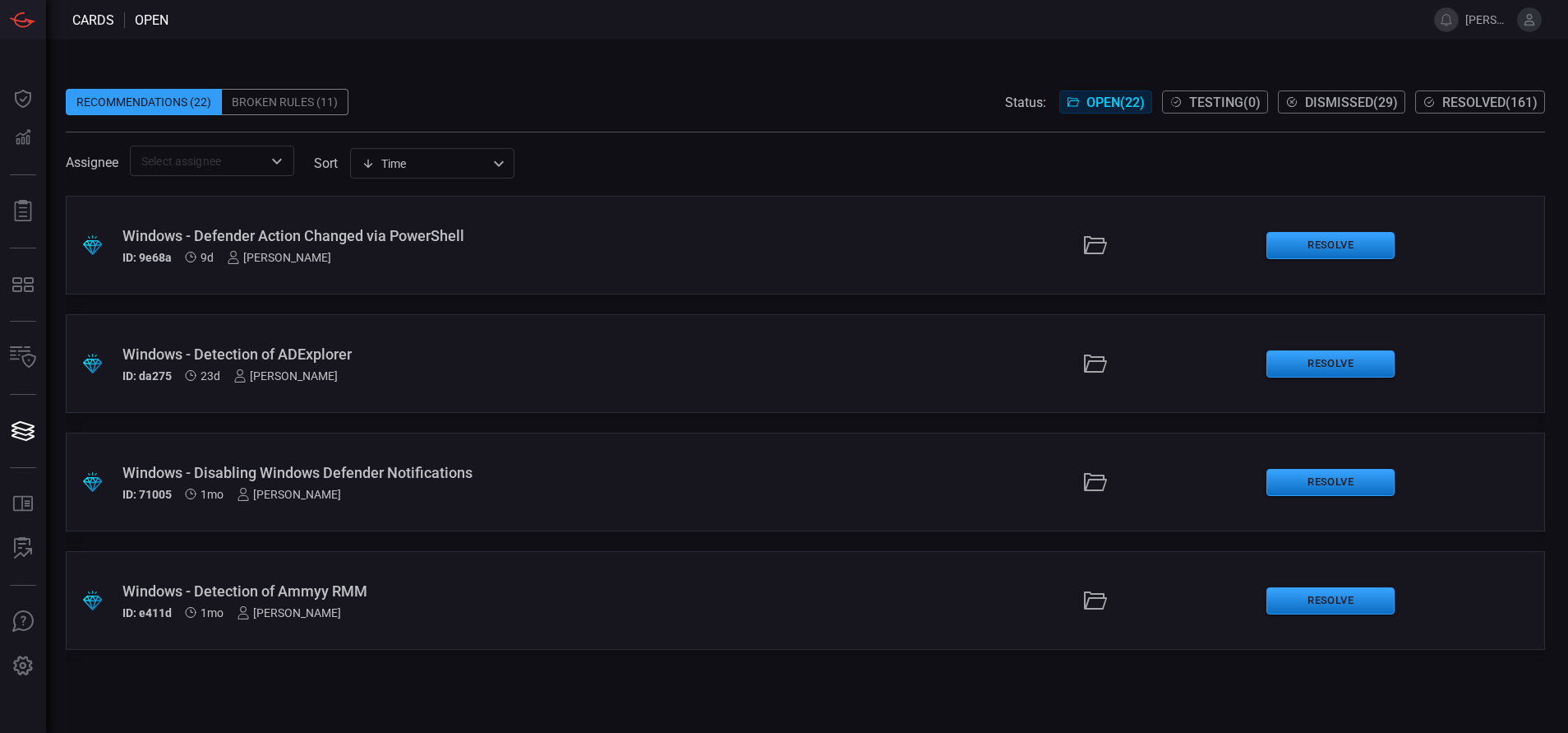
click at [475, 477] on div "Windows - Disabling Windows Defender Notifications" at bounding box center [380, 472] width 517 height 17
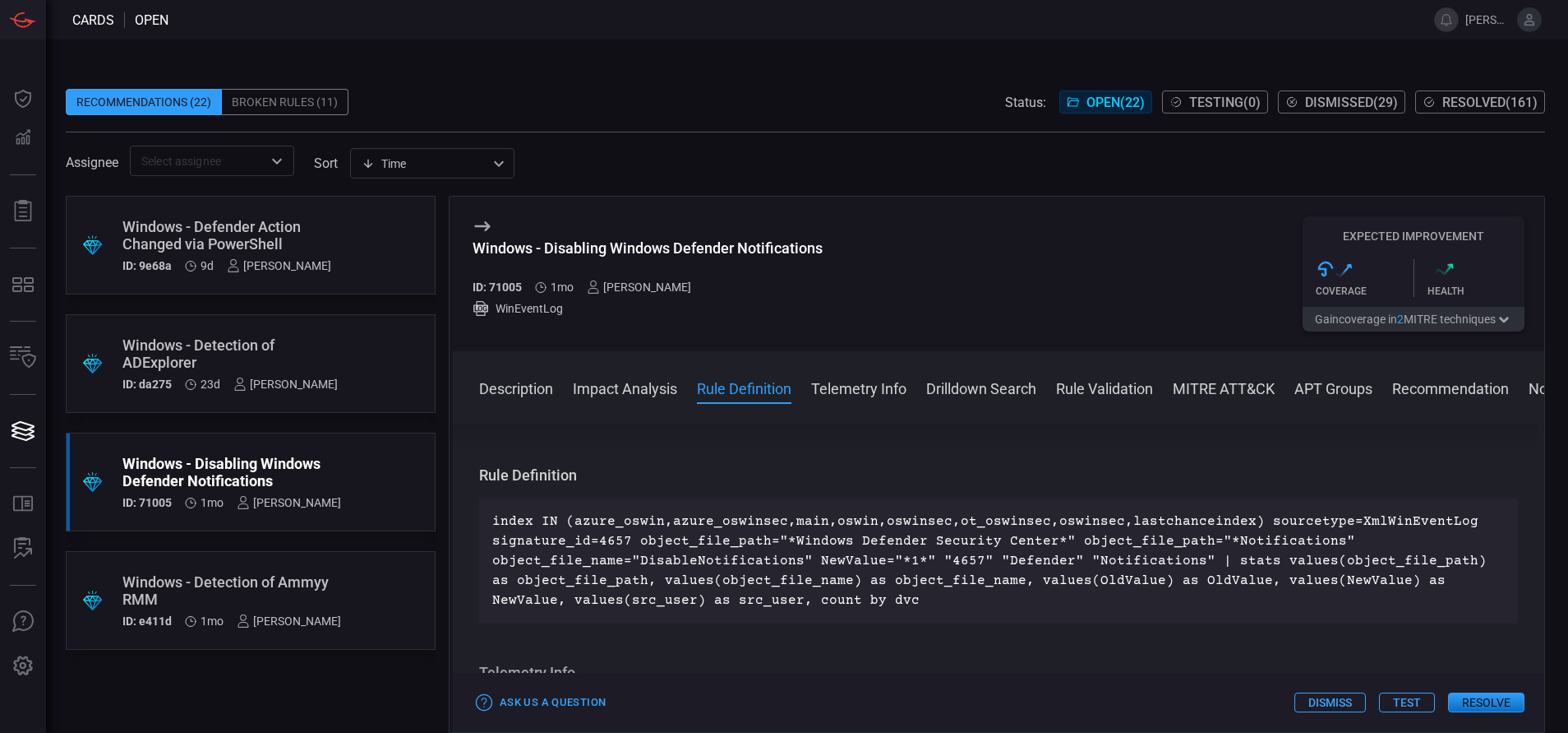
scroll to position [525, 0]
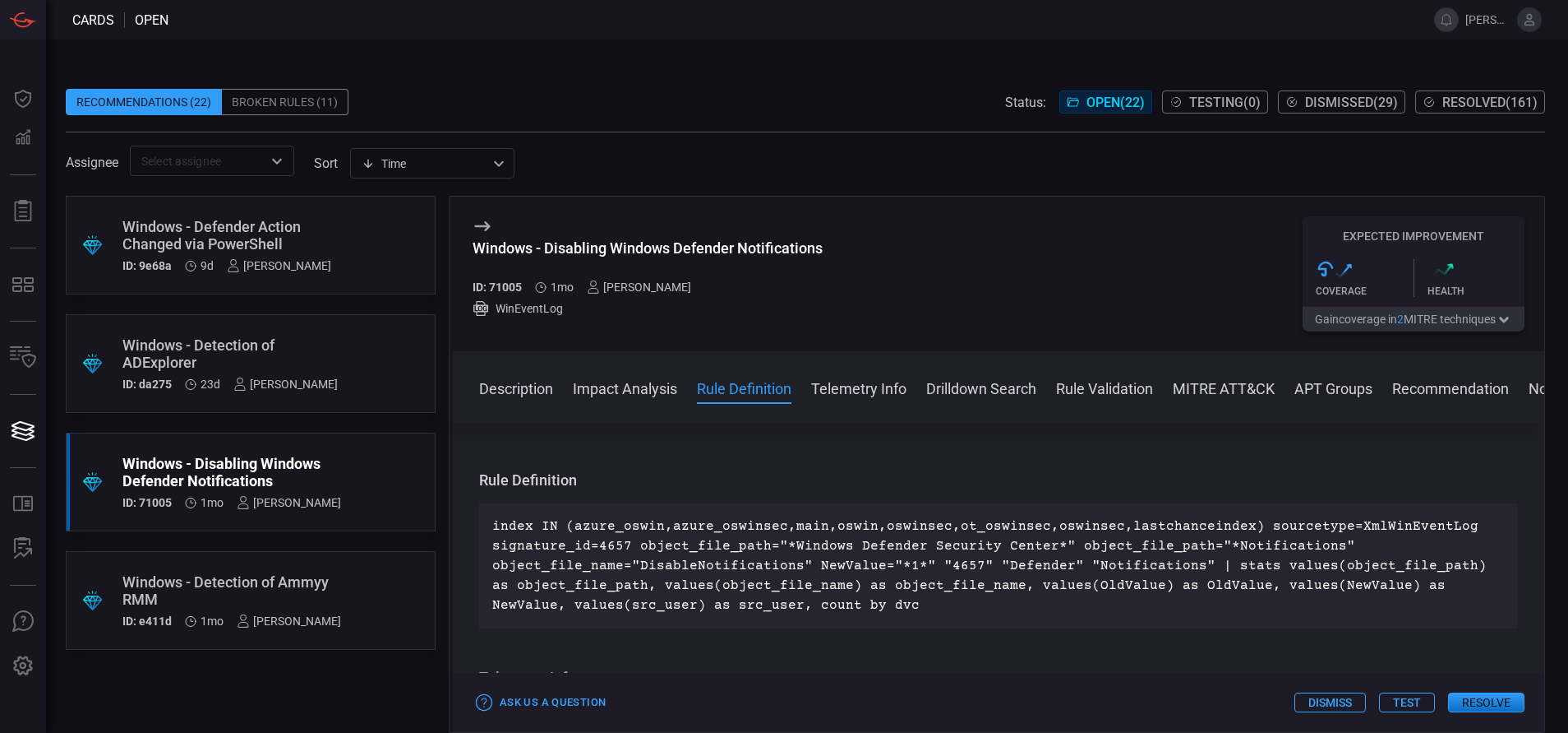
click at [285, 599] on div "Windows - Detection of Ammyy RMM" at bounding box center [231, 590] width 218 height 35
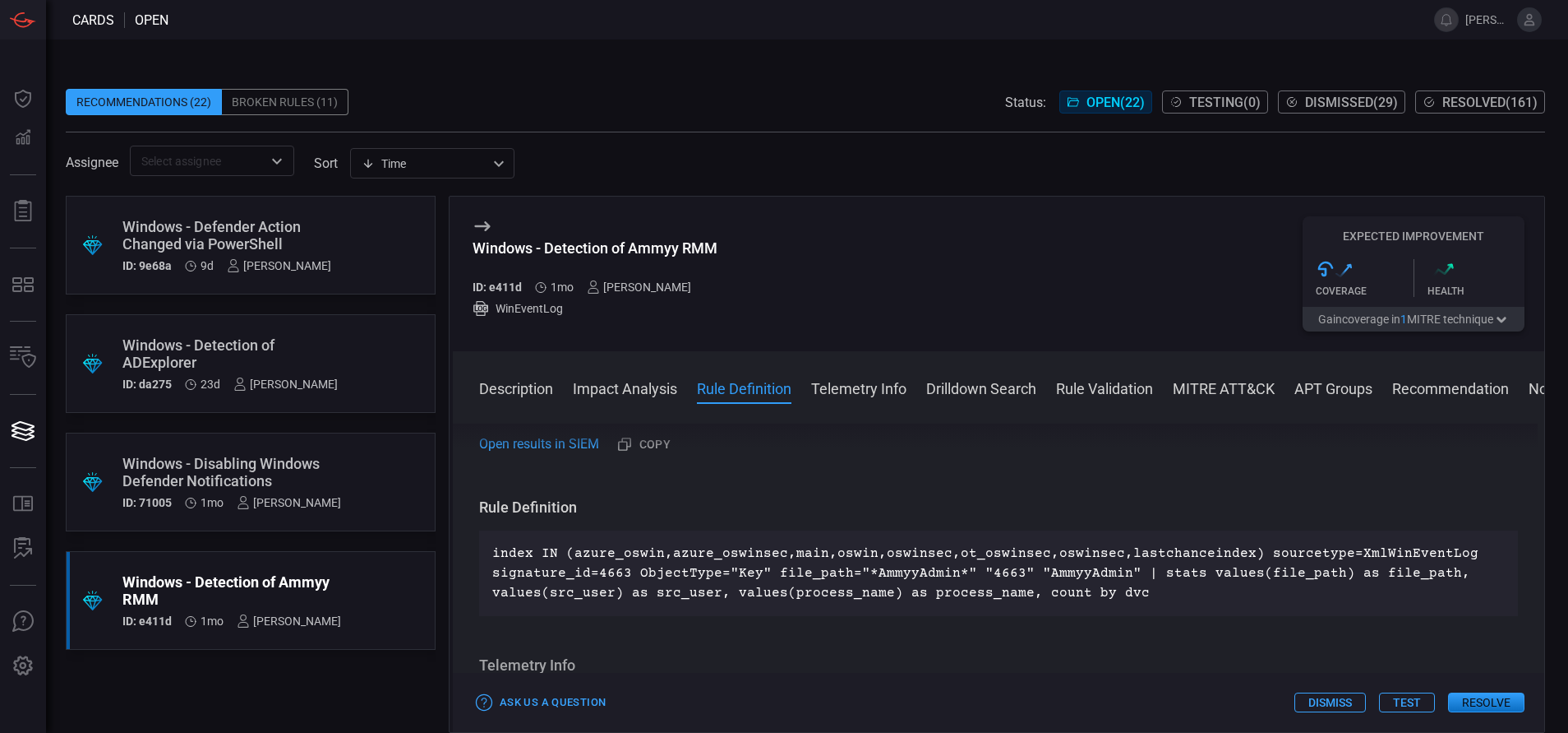
scroll to position [544, 0]
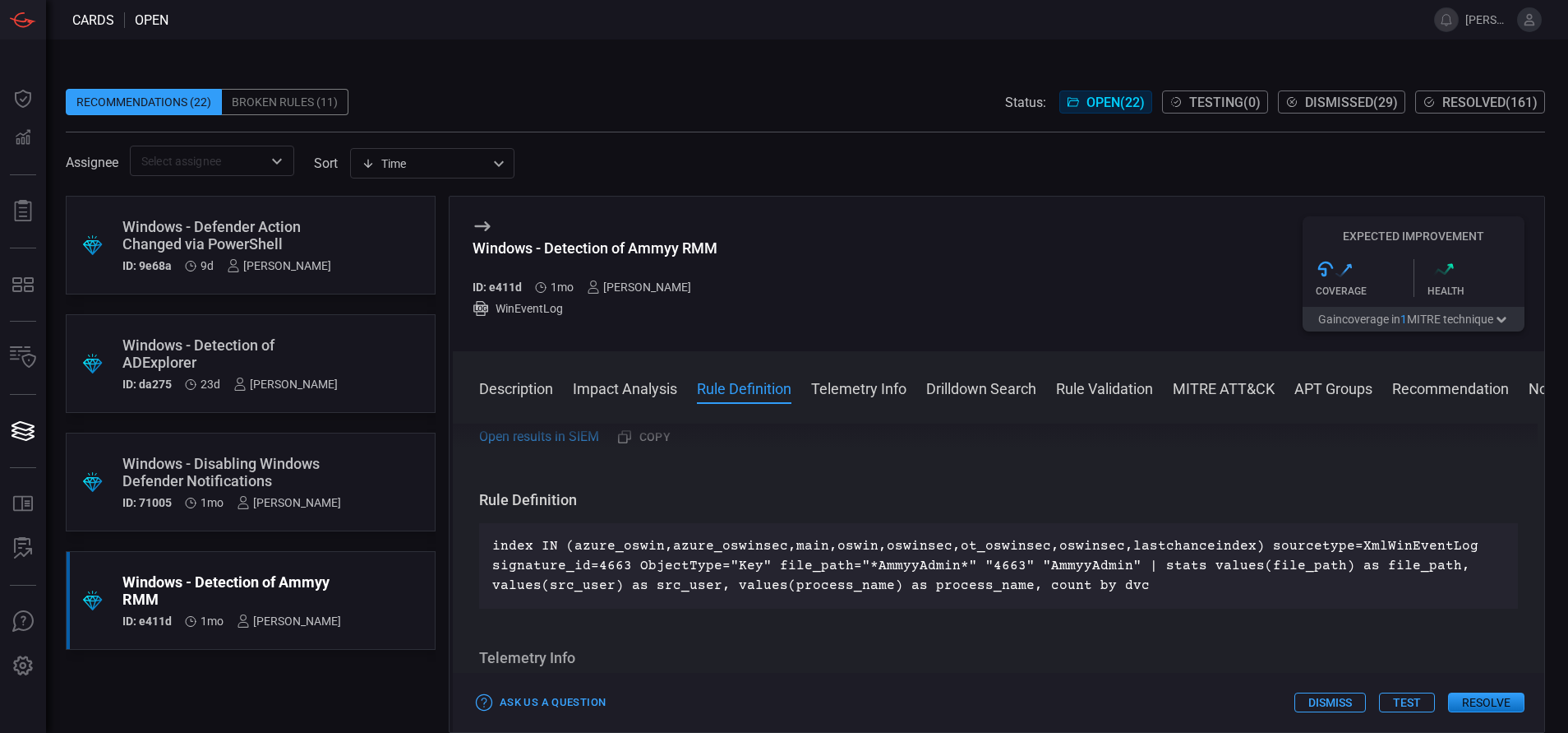
click at [234, 240] on div "Windows - Defender Action Changed via PowerShell" at bounding box center [227, 234] width 209 height 35
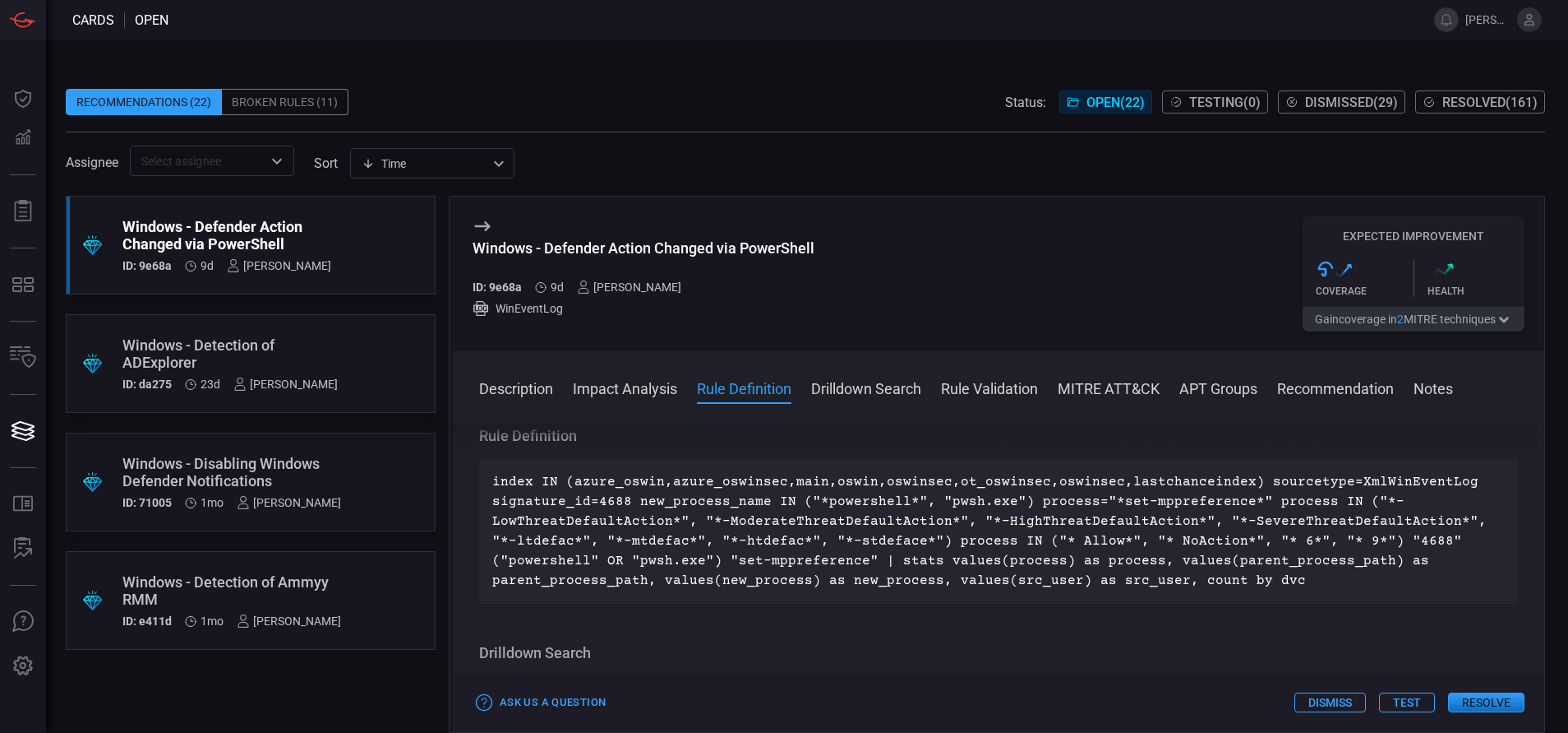
scroll to position [596, 0]
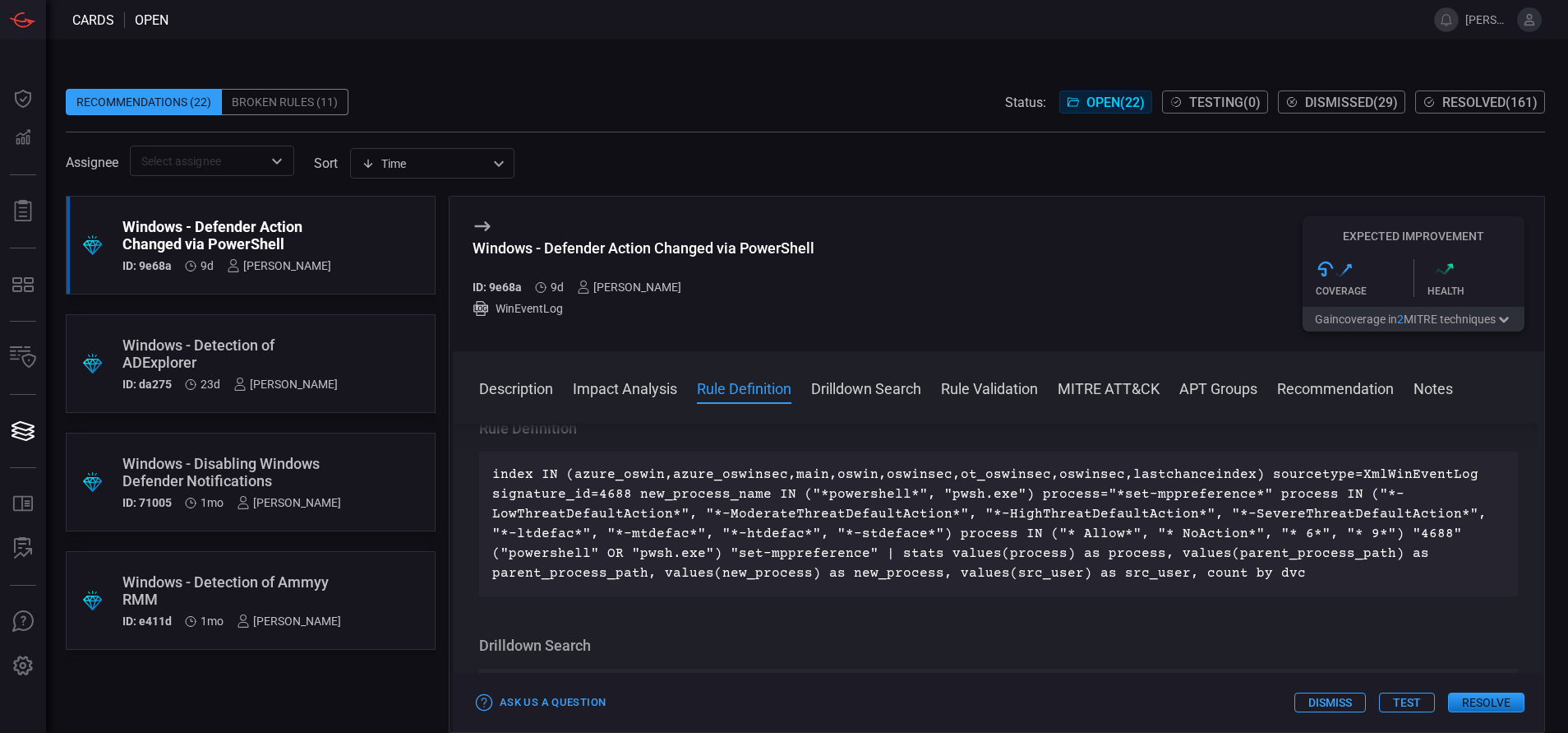
click at [212, 347] on div "Windows - Detection of ADExplorer" at bounding box center [229, 353] width 215 height 35
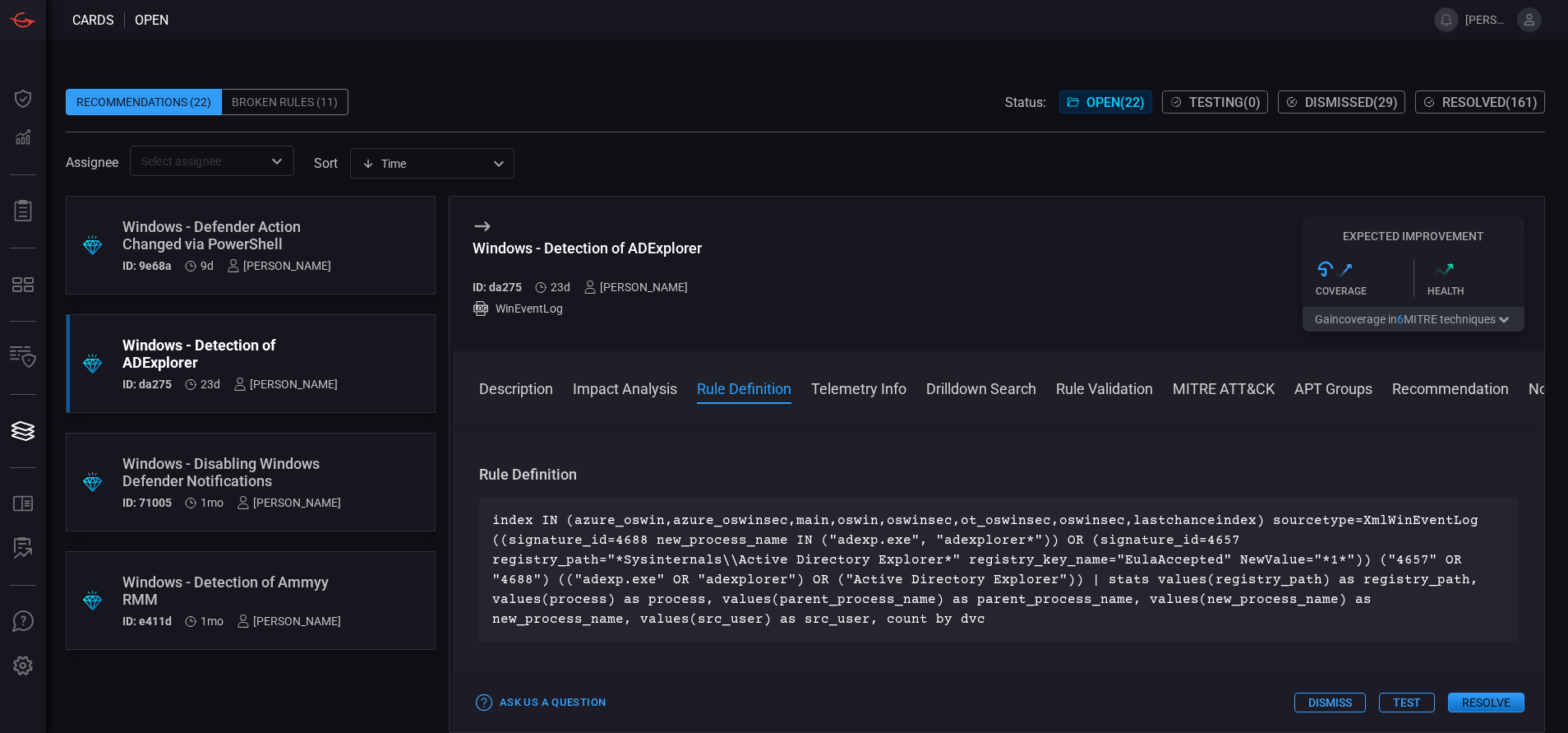
scroll to position [569, 0]
click at [302, 228] on div "Windows - Defender Action Changed via PowerShell" at bounding box center [227, 234] width 209 height 35
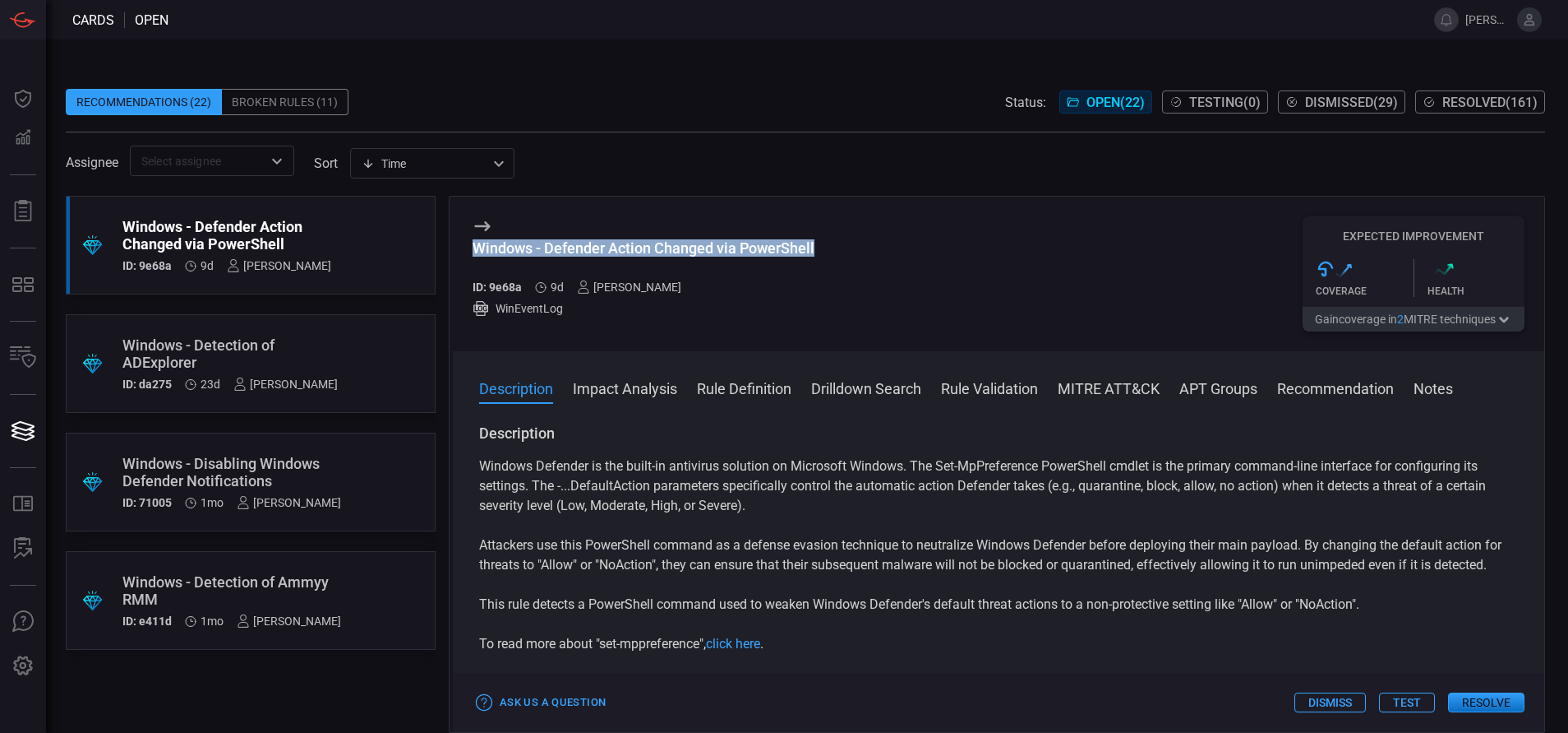
drag, startPoint x: 818, startPoint y: 244, endPoint x: 472, endPoint y: 251, distance: 346.1
click at [472, 251] on div "Windows - Defender Action Changed via PowerShell ID: 9e68a 9d [PERSON_NAME] Win…" at bounding box center [998, 273] width 1092 height 154
copy div "Windows - Defender Action Changed via PowerShell"
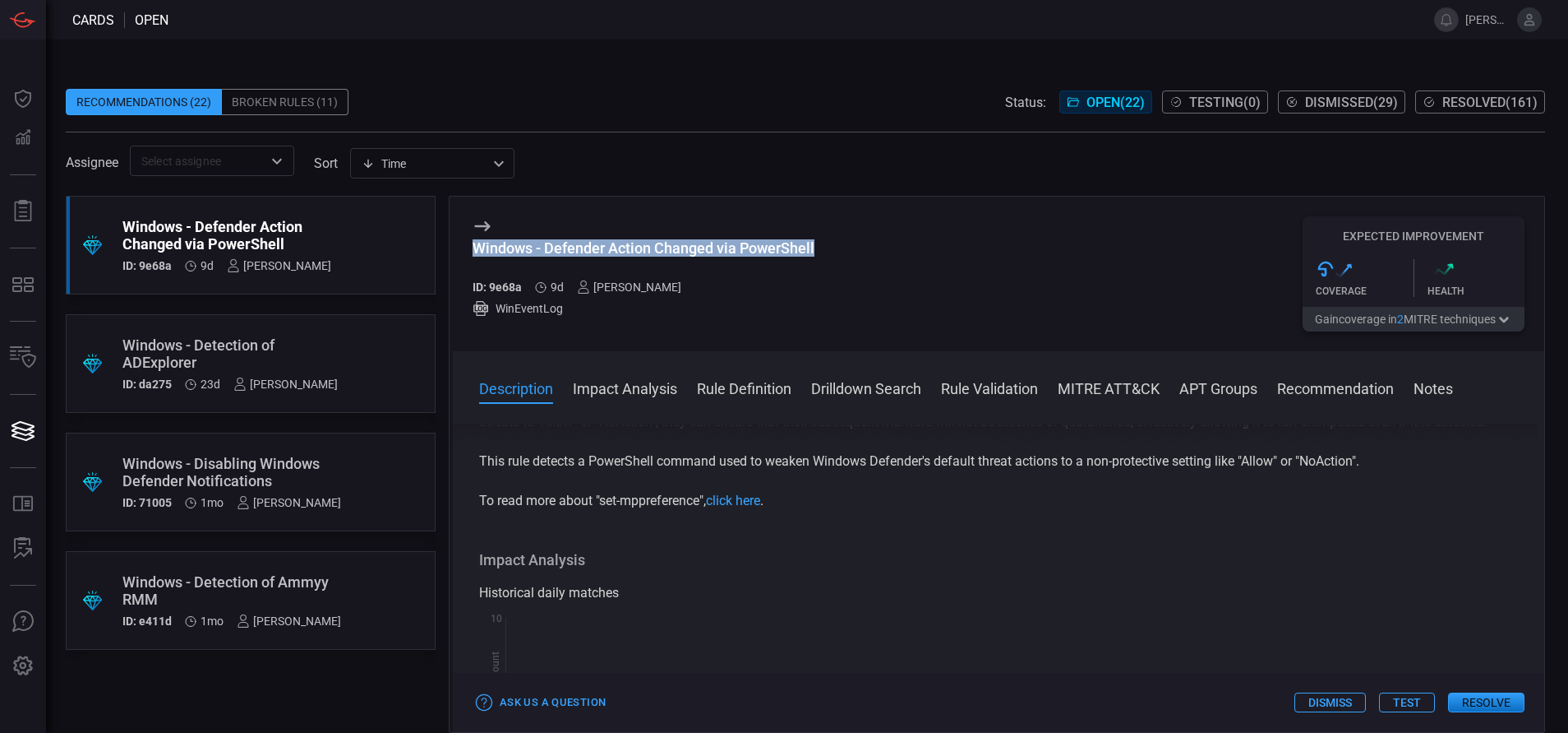
scroll to position [145, 0]
click at [309, 362] on div "Windows - Detection of ADExplorer" at bounding box center [229, 353] width 215 height 35
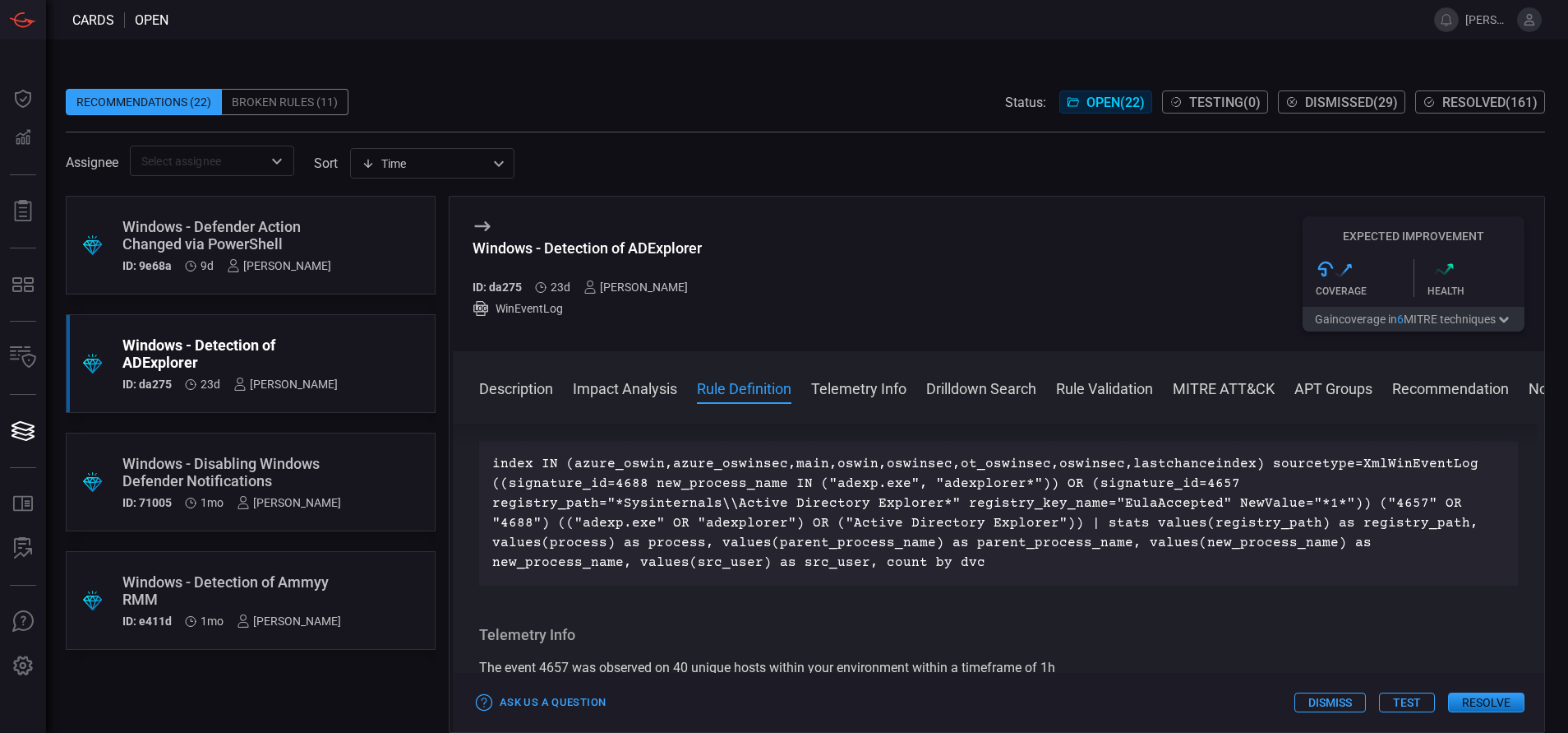
scroll to position [629, 0]
click at [264, 237] on div "Windows - Defender Action Changed via PowerShell" at bounding box center [227, 234] width 209 height 35
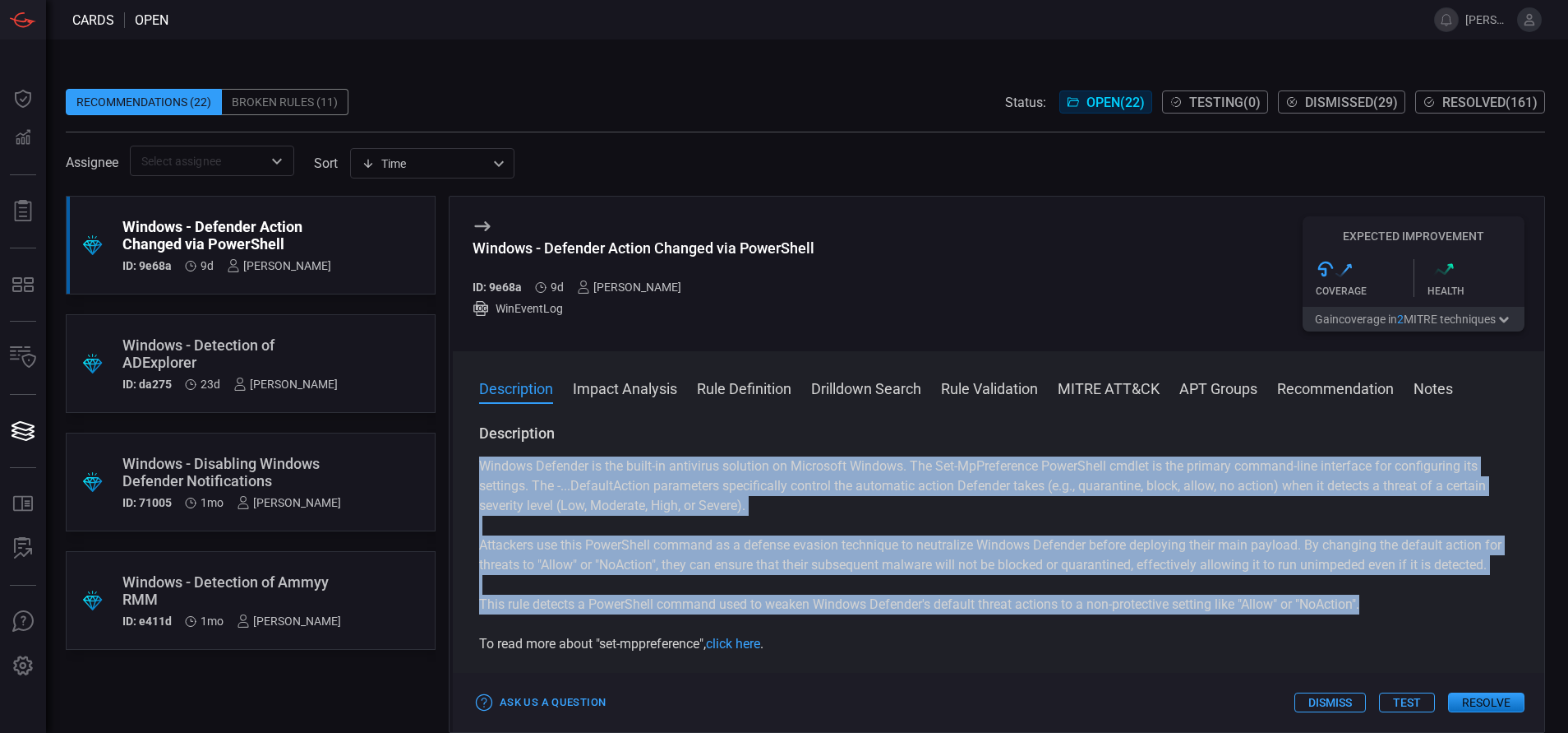
drag, startPoint x: 1379, startPoint y: 628, endPoint x: 478, endPoint y: 476, distance: 913.7
click at [478, 476] on div "Description Windows Defender is the built-in antivirus solution on Microsoft Wi…" at bounding box center [998, 574] width 1092 height 303
copy div "Windows Defender is the built-in antivirus solution on Microsoft Windows. The S…"
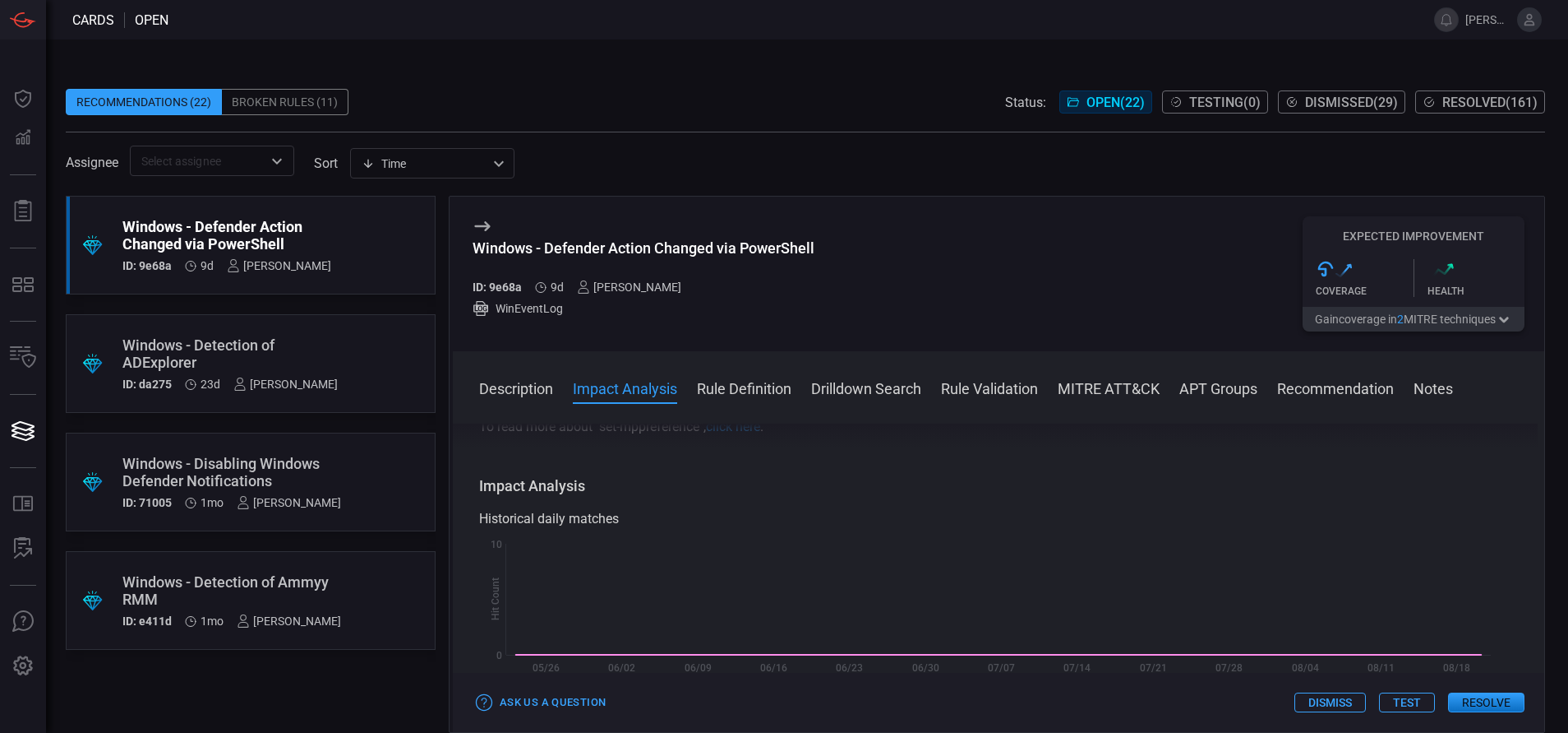
scroll to position [218, 0]
click at [736, 390] on button "Rule Definition" at bounding box center [744, 386] width 94 height 19
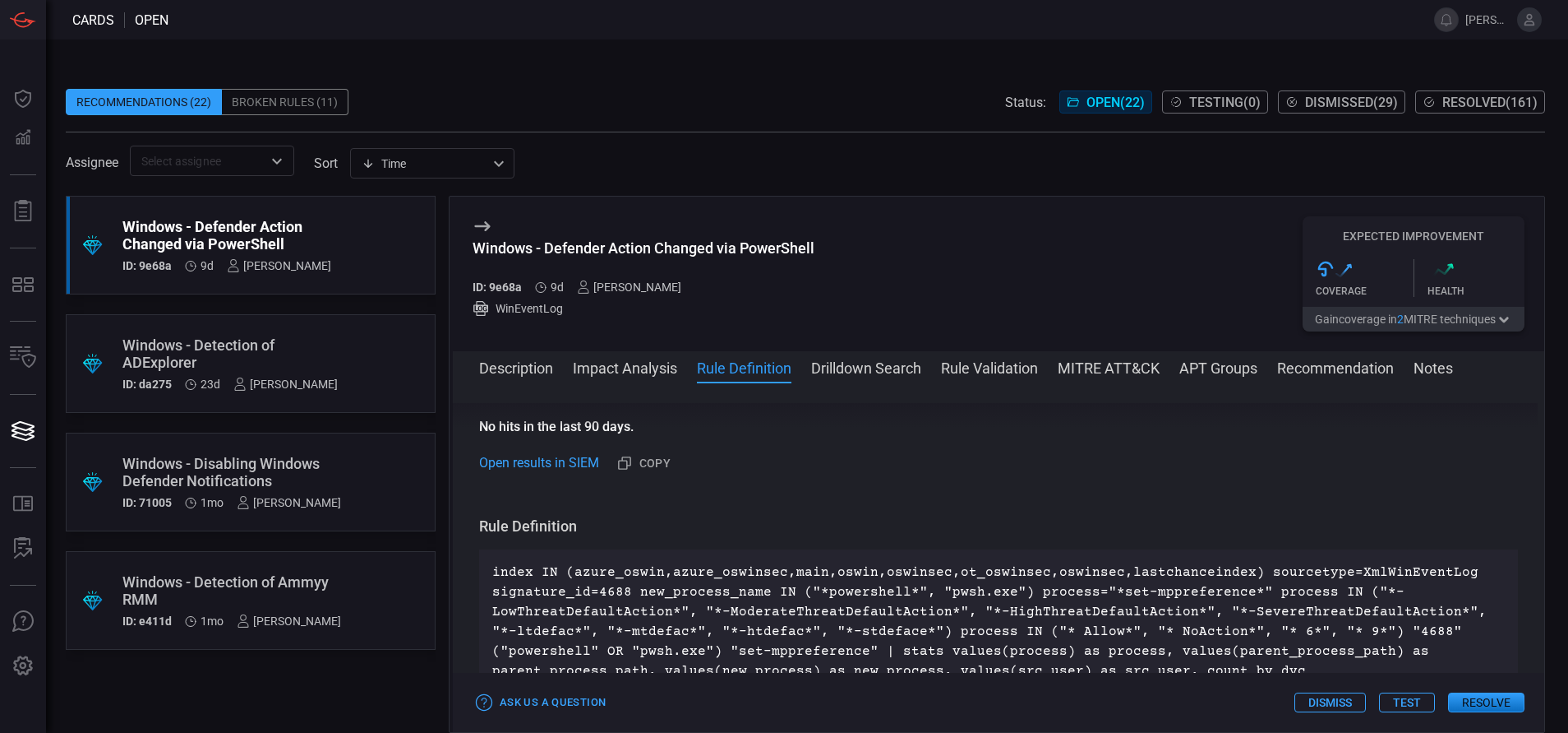
scroll to position [595, 0]
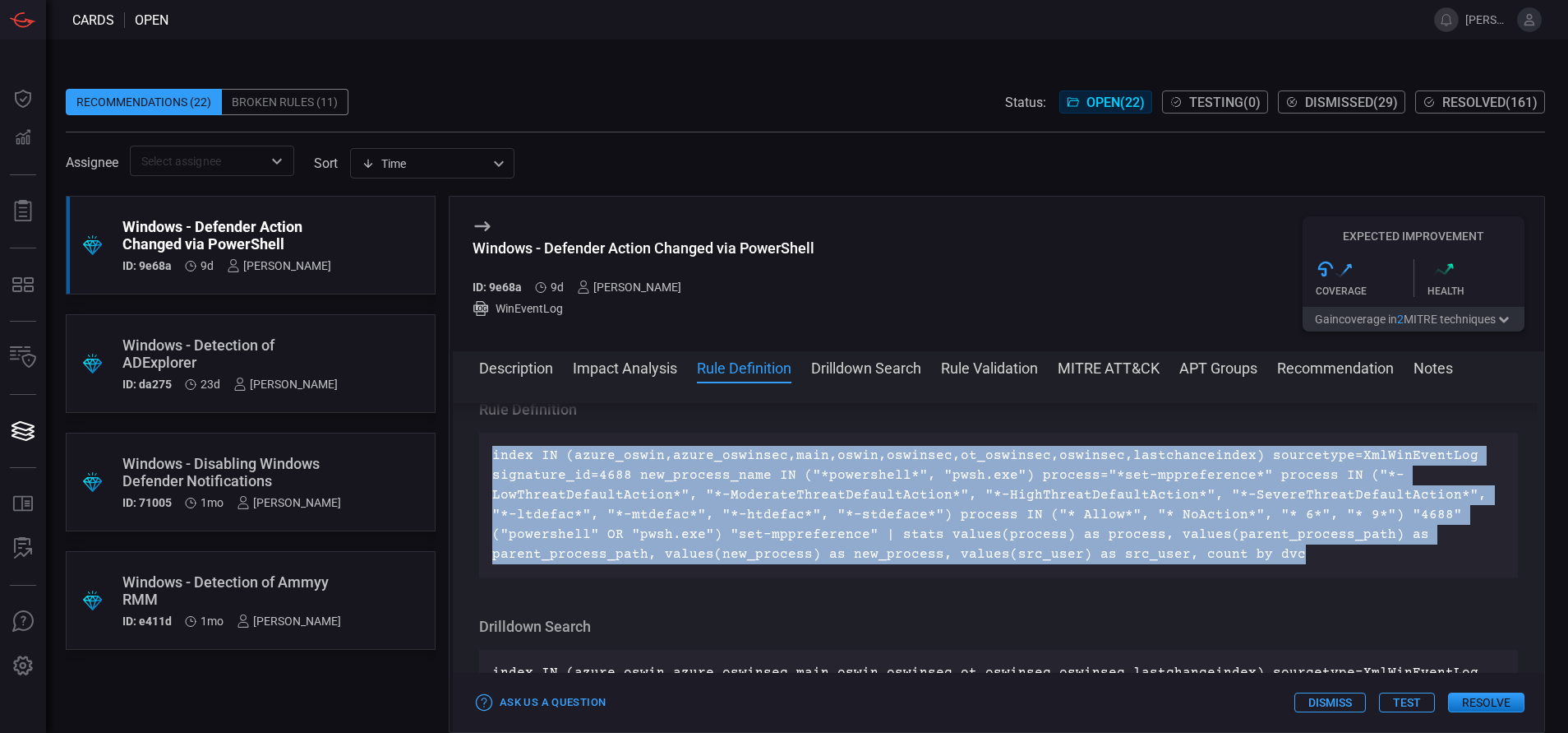
drag, startPoint x: 1288, startPoint y: 579, endPoint x: 456, endPoint y: 479, distance: 838.0
click at [456, 479] on div "Description Windows Defender is the built-in antivirus solution on Microsoft Wi…" at bounding box center [998, 554] width 1092 height 303
copy p "index IN (azure_oswin,azure_oswinsec,main,oswin,oswinsec,ot_oswinsec,oswinsec,l…"
click at [771, 514] on p "index IN (azure_oswin,azure_oswinsec,main,oswin,oswinsec,ot_oswinsec,oswinsec,l…" at bounding box center [998, 504] width 1012 height 118
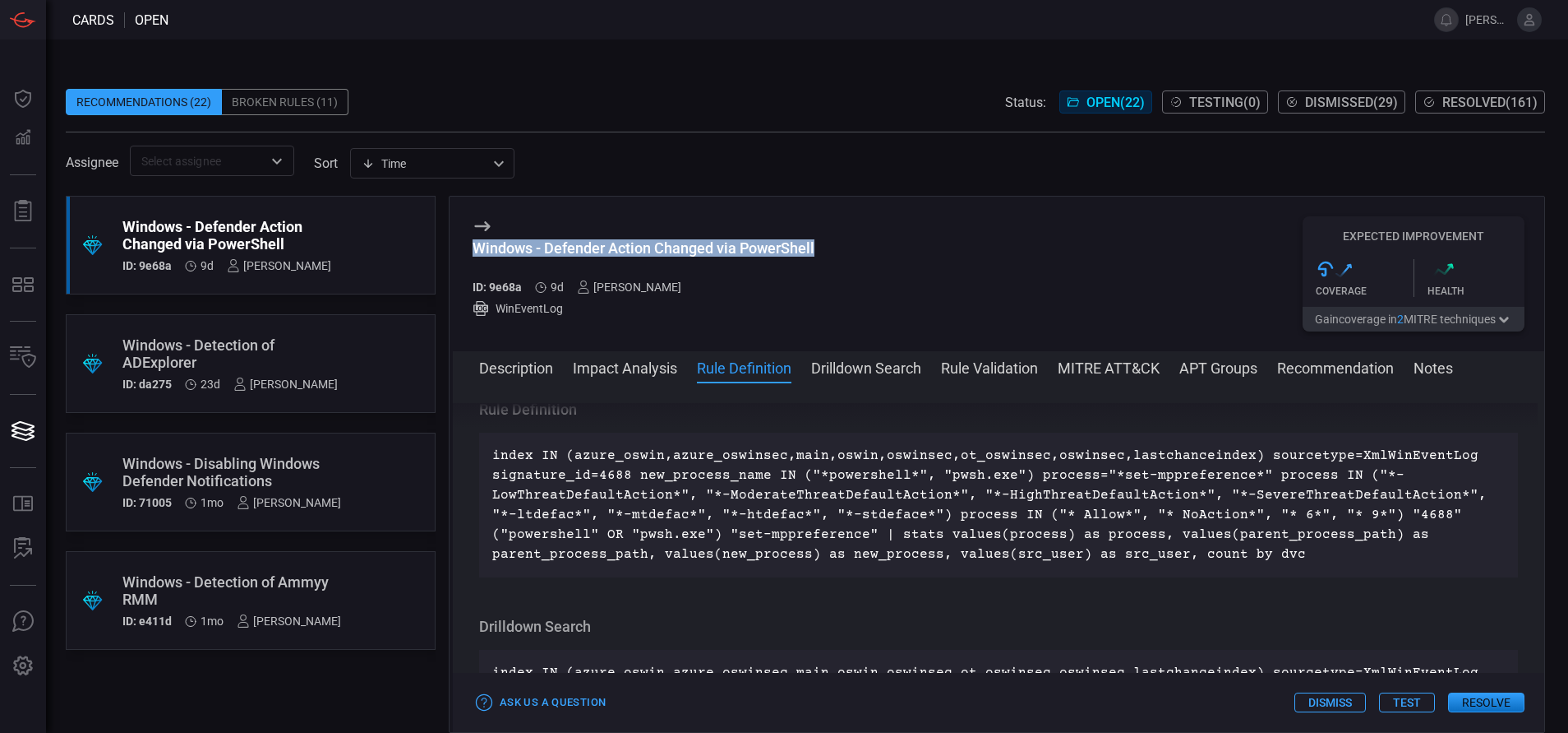
drag, startPoint x: 818, startPoint y: 247, endPoint x: 470, endPoint y: 248, distance: 348.0
click at [470, 248] on div "Windows - Defender Action Changed via PowerShell ID: 9e68a 9d [PERSON_NAME] Win…" at bounding box center [998, 273] width 1092 height 154
copy div "Windows - Defender Action Changed via PowerShell"
click at [1090, 374] on button "MITRE ATT&CK" at bounding box center [1109, 366] width 102 height 19
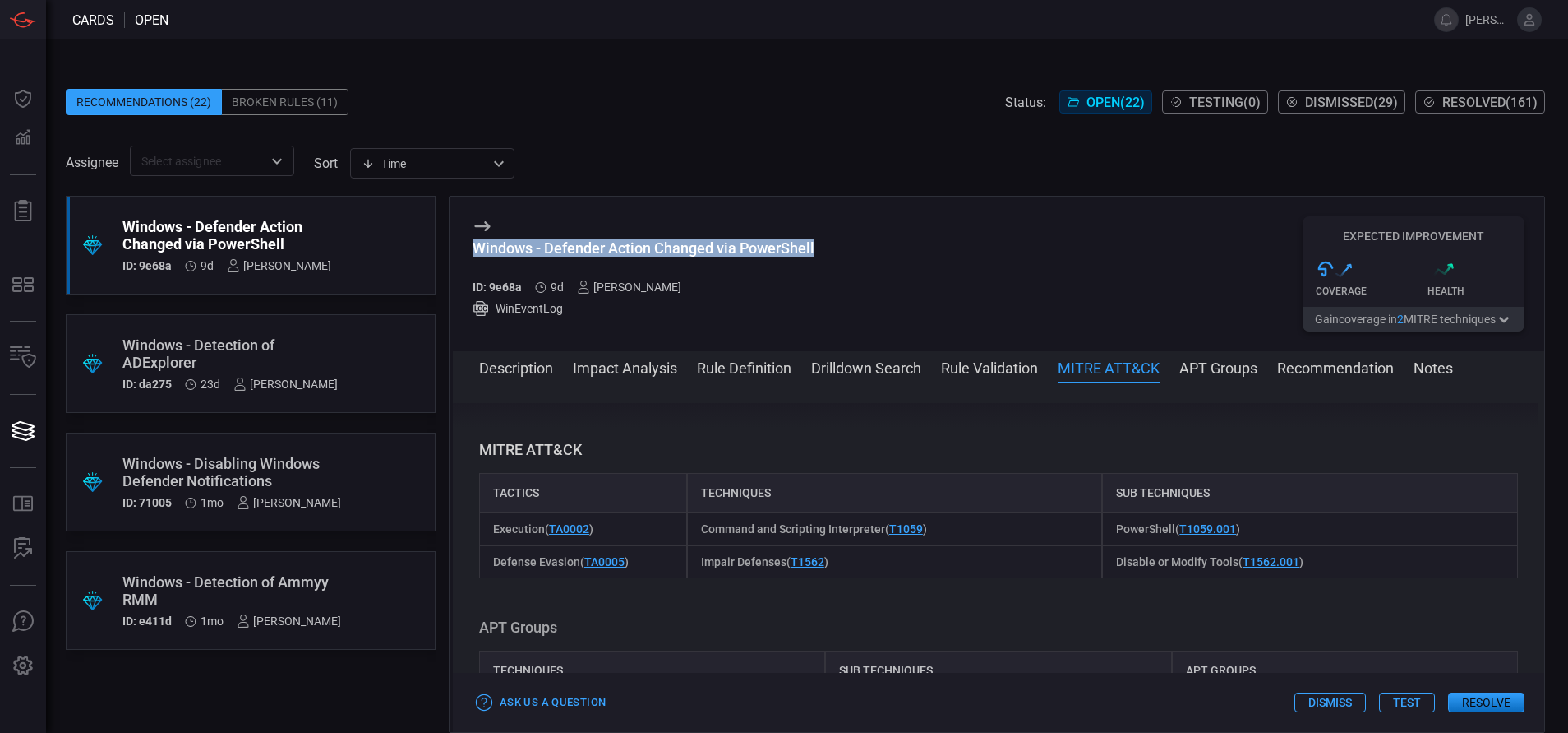
scroll to position [1213, 0]
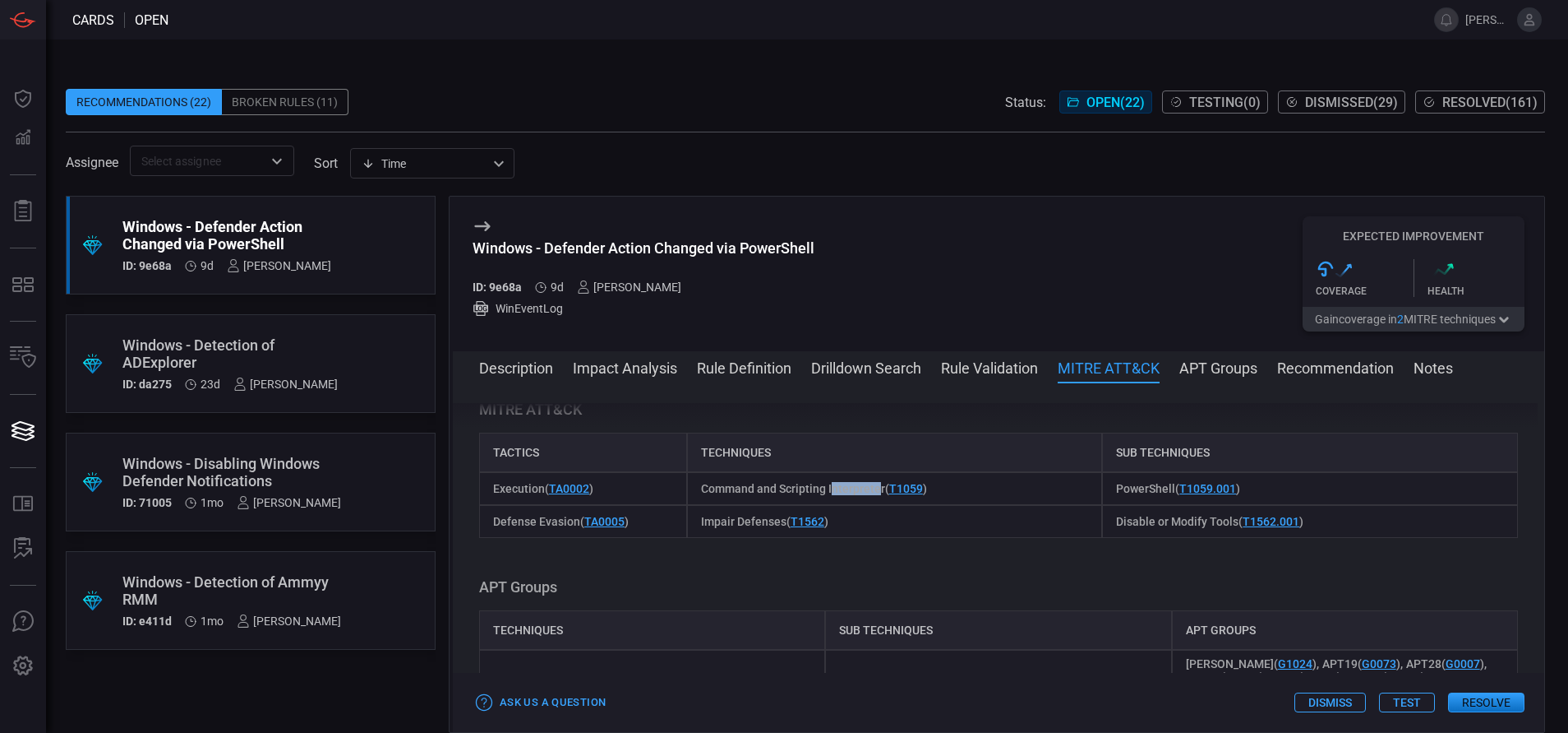
drag, startPoint x: 876, startPoint y: 507, endPoint x: 830, endPoint y: 511, distance: 46.2
click at [830, 495] on span "Command and Scripting Interpreter ( T1059 )" at bounding box center [814, 488] width 226 height 13
drag, startPoint x: 830, startPoint y: 511, endPoint x: 878, endPoint y: 507, distance: 48.2
click at [878, 495] on span "Command and Scripting Interpreter ( T1059 )" at bounding box center [814, 488] width 226 height 13
drag, startPoint x: 878, startPoint y: 507, endPoint x: 693, endPoint y: 512, distance: 185.1
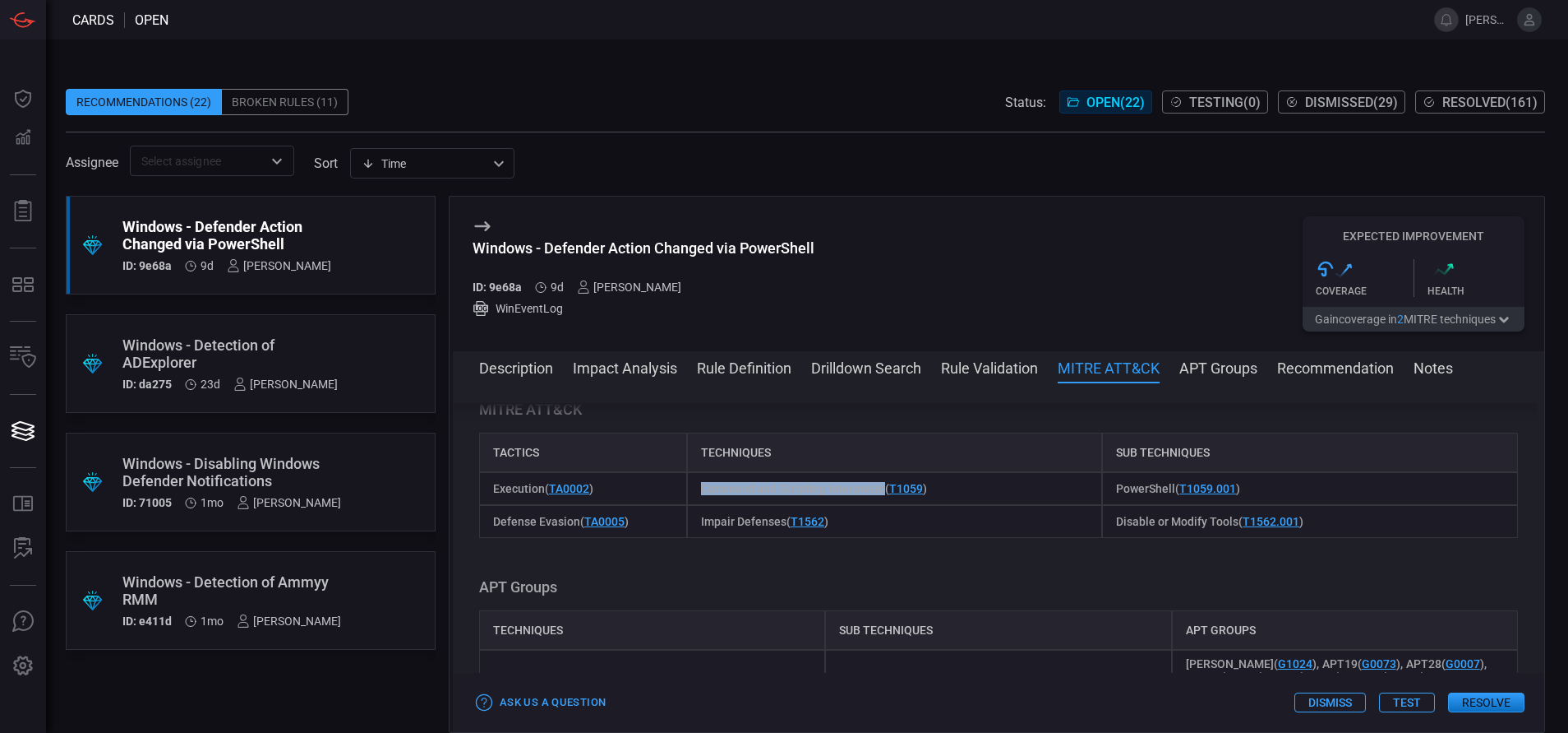
click at [693, 505] on div "Command and Scripting Interpreter ( T1059 )" at bounding box center [894, 488] width 416 height 33
copy span "Command and Scripting Interpreter"
drag, startPoint x: 1162, startPoint y: 509, endPoint x: 1103, endPoint y: 505, distance: 59.1
click at [1103, 505] on div "PowerShell ( T1059.001 )" at bounding box center [1309, 488] width 416 height 33
copy span "PowerShell"
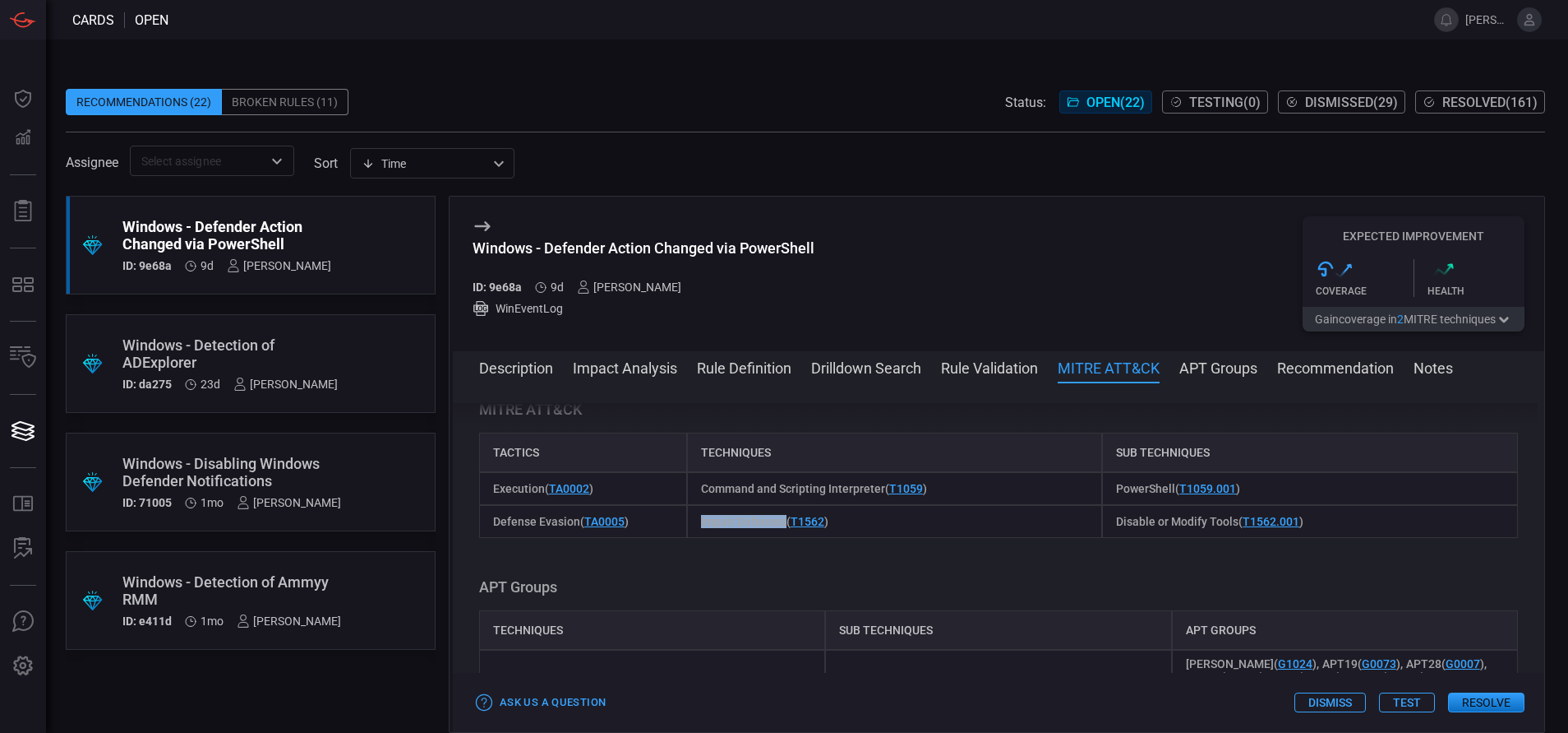
drag, startPoint x: 779, startPoint y: 541, endPoint x: 697, endPoint y: 542, distance: 82.0
click at [701, 528] on span "Impair Defenses ( T1562 )" at bounding box center [765, 521] width 127 height 13
copy span "Impair Defenses"
drag, startPoint x: 1226, startPoint y: 542, endPoint x: 1099, endPoint y: 547, distance: 127.1
click at [1102, 538] on div "Disable or Modify Tools ( T1562.001 )" at bounding box center [1309, 521] width 416 height 33
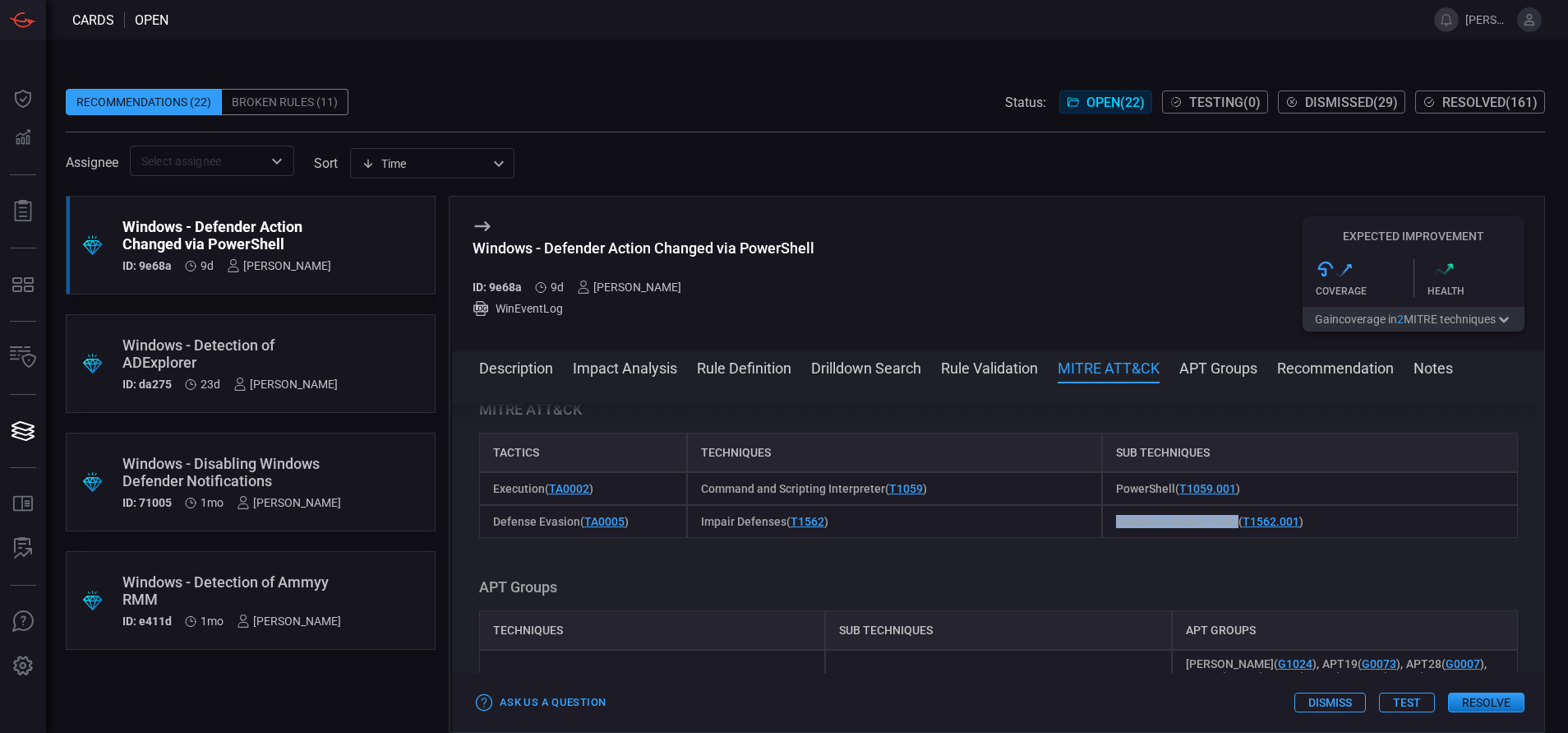
copy span "Disable or Modify Tools"
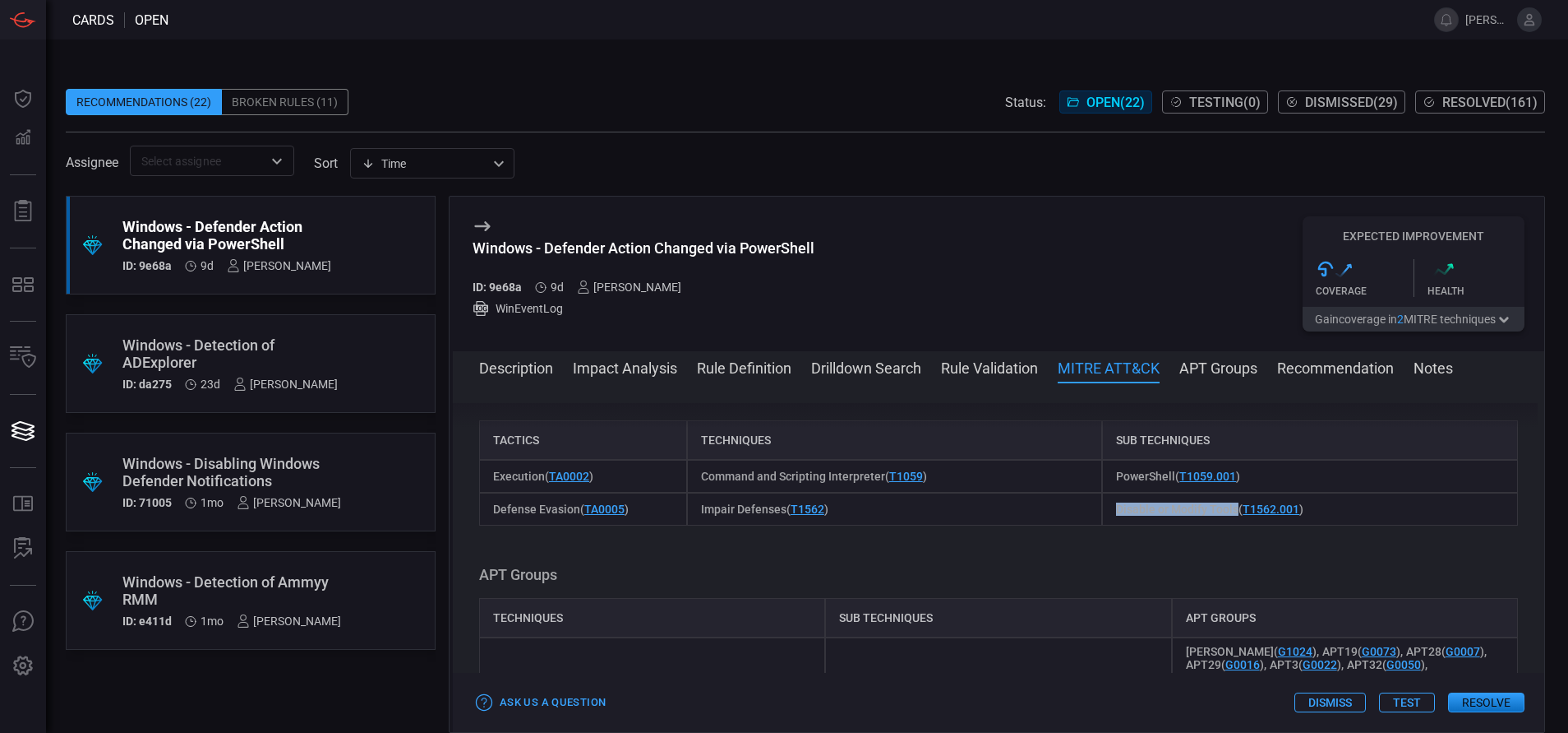
scroll to position [1227, 0]
click at [529, 364] on button "Description" at bounding box center [516, 366] width 74 height 19
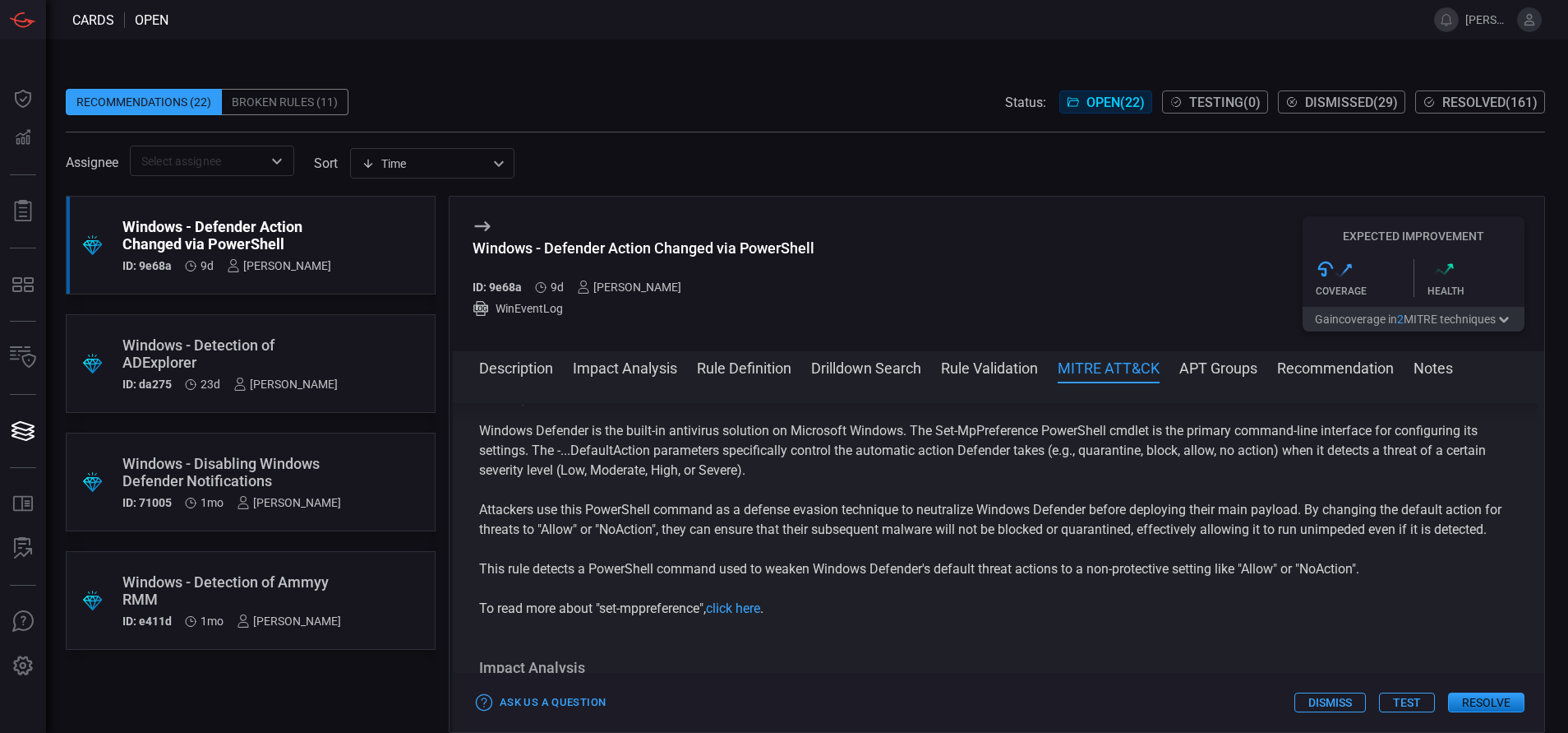
scroll to position [0, 0]
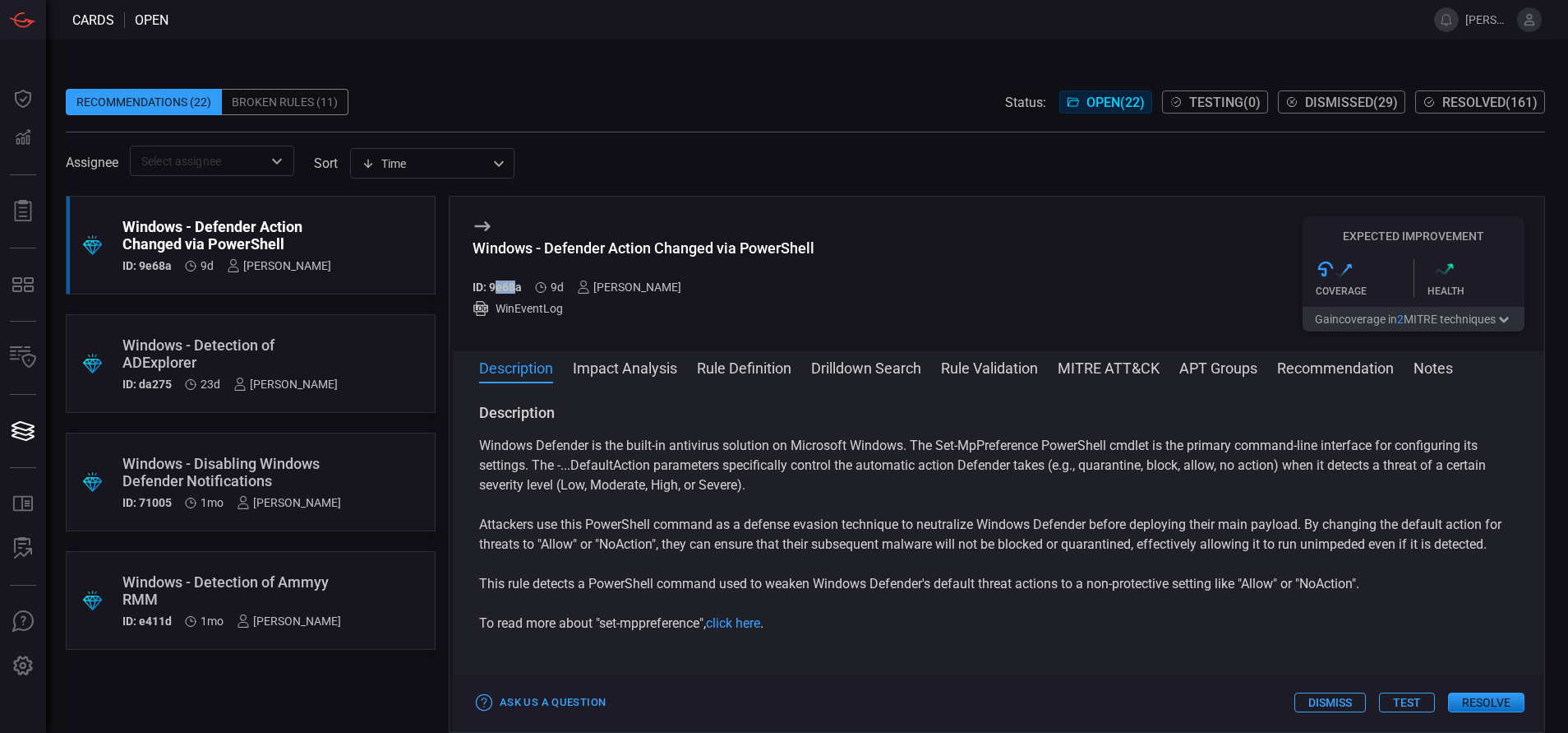
drag, startPoint x: 518, startPoint y: 287, endPoint x: 499, endPoint y: 287, distance: 19.0
click at [499, 287] on h5 "ID: 9e68a" at bounding box center [497, 287] width 49 height 13
click at [491, 287] on div "ID: 9e68a 9d [PERSON_NAME]" at bounding box center [644, 287] width 342 height 13
copy h5 "9e68a"
click at [750, 631] on link "click here" at bounding box center [733, 623] width 54 height 16
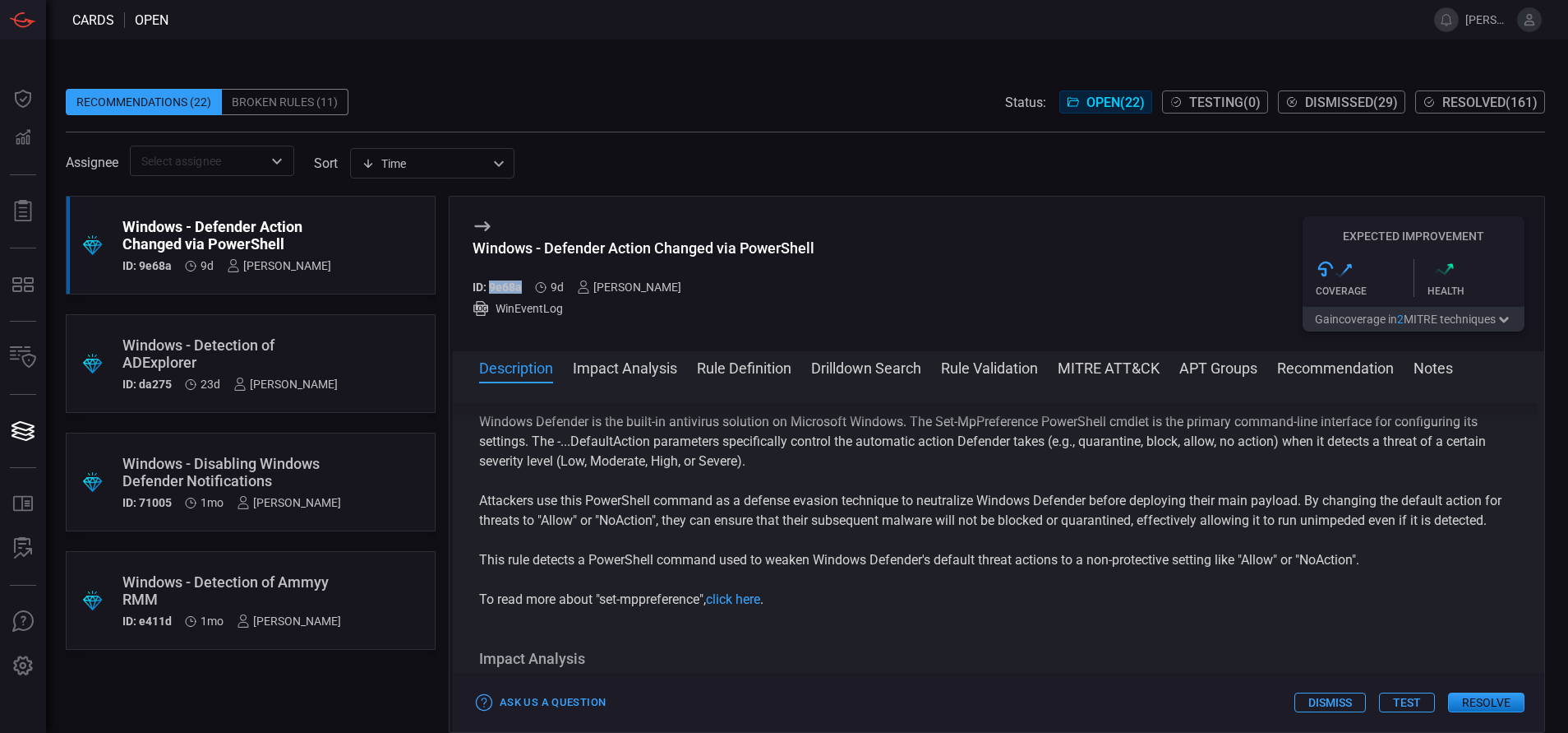
scroll to position [24, 0]
click at [758, 363] on button "Rule Definition" at bounding box center [744, 366] width 94 height 19
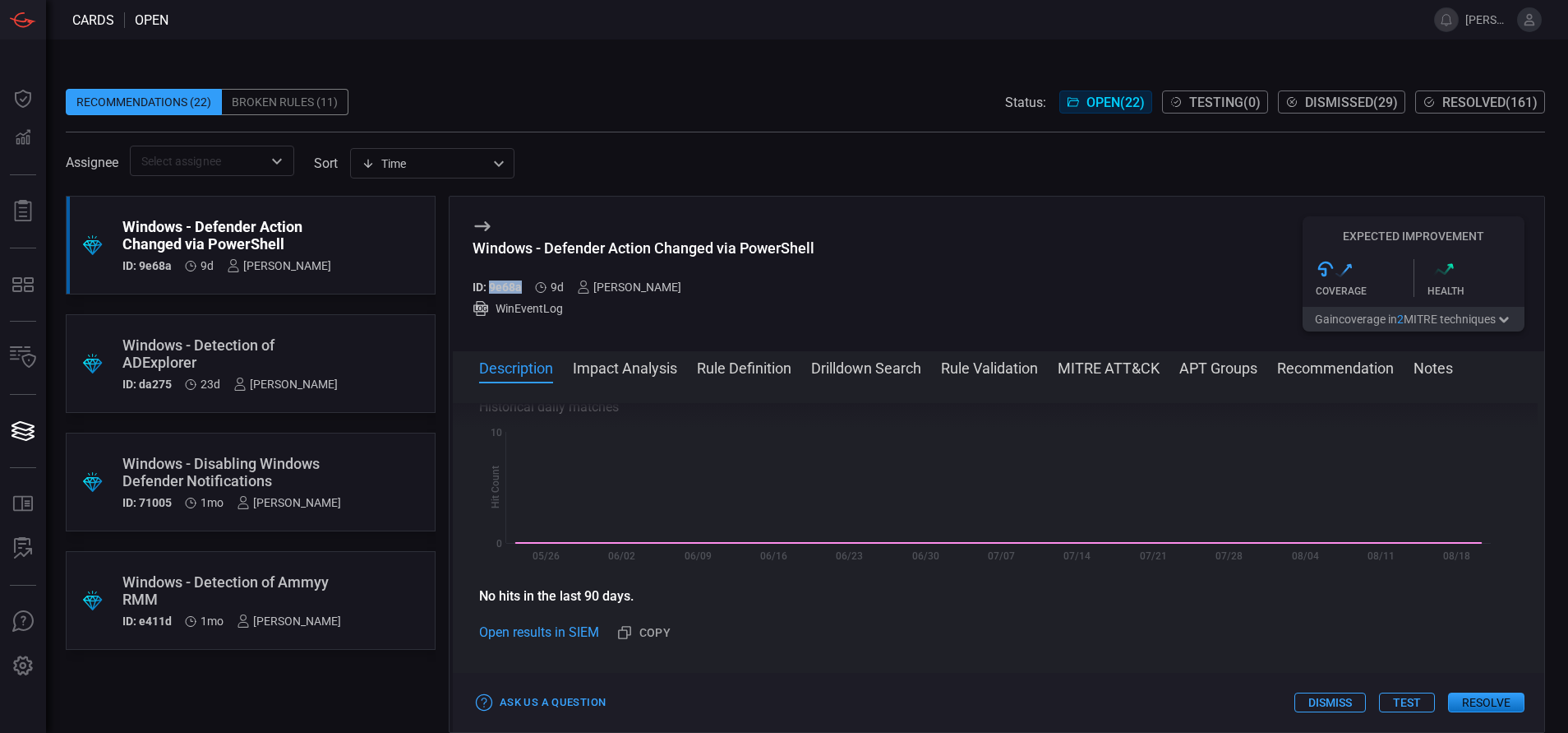
scroll to position [595, 0]
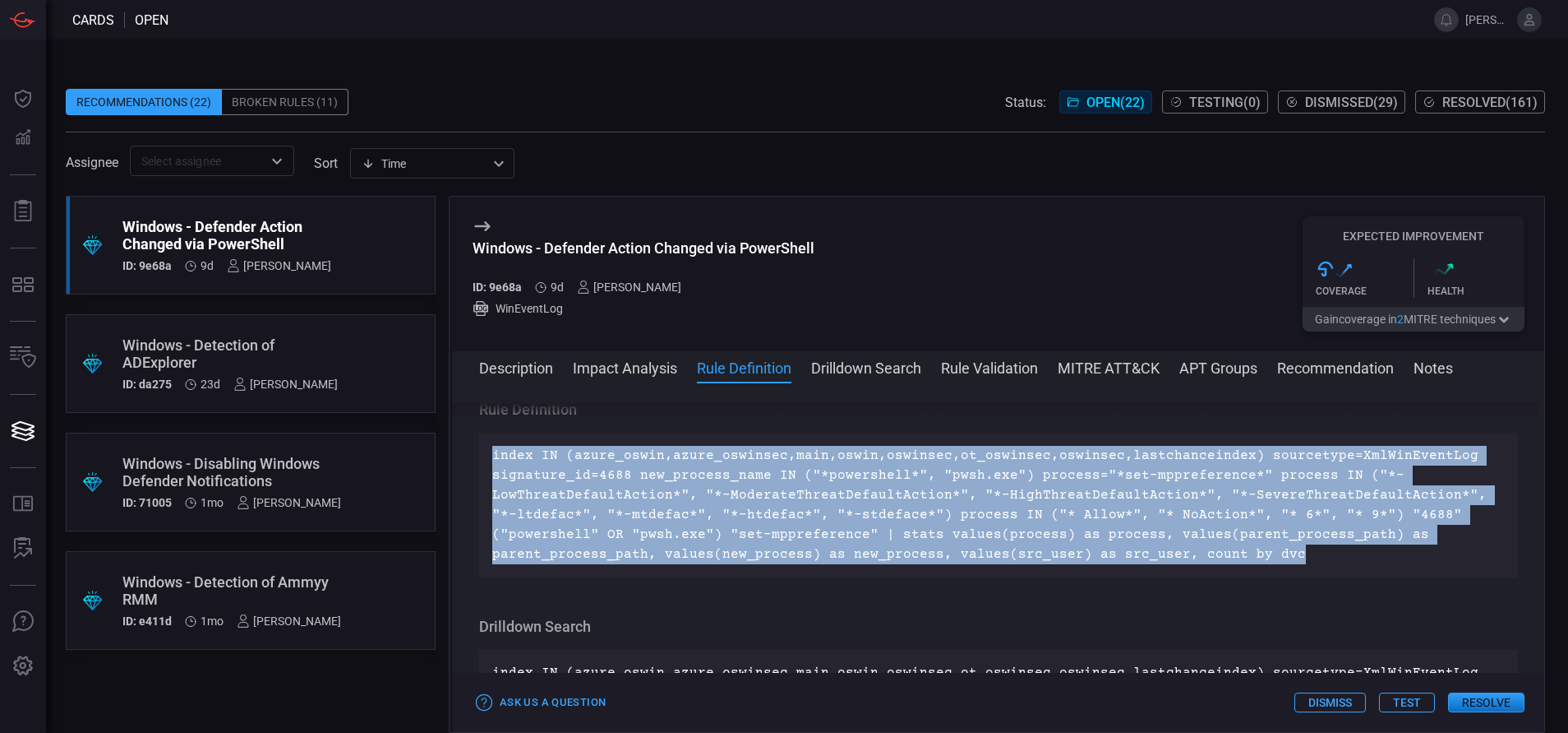
drag, startPoint x: 1284, startPoint y: 580, endPoint x: 461, endPoint y: 467, distance: 830.7
click at [461, 467] on div "Description Windows Defender is the built-in antivirus solution on Microsoft Wi…" at bounding box center [998, 554] width 1092 height 303
copy p "index IN (azure_oswin,azure_oswinsec,main,oswin,oswinsec,ot_oswinsec,oswinsec,l…"
click at [964, 375] on button "Rule Validation" at bounding box center [989, 366] width 97 height 19
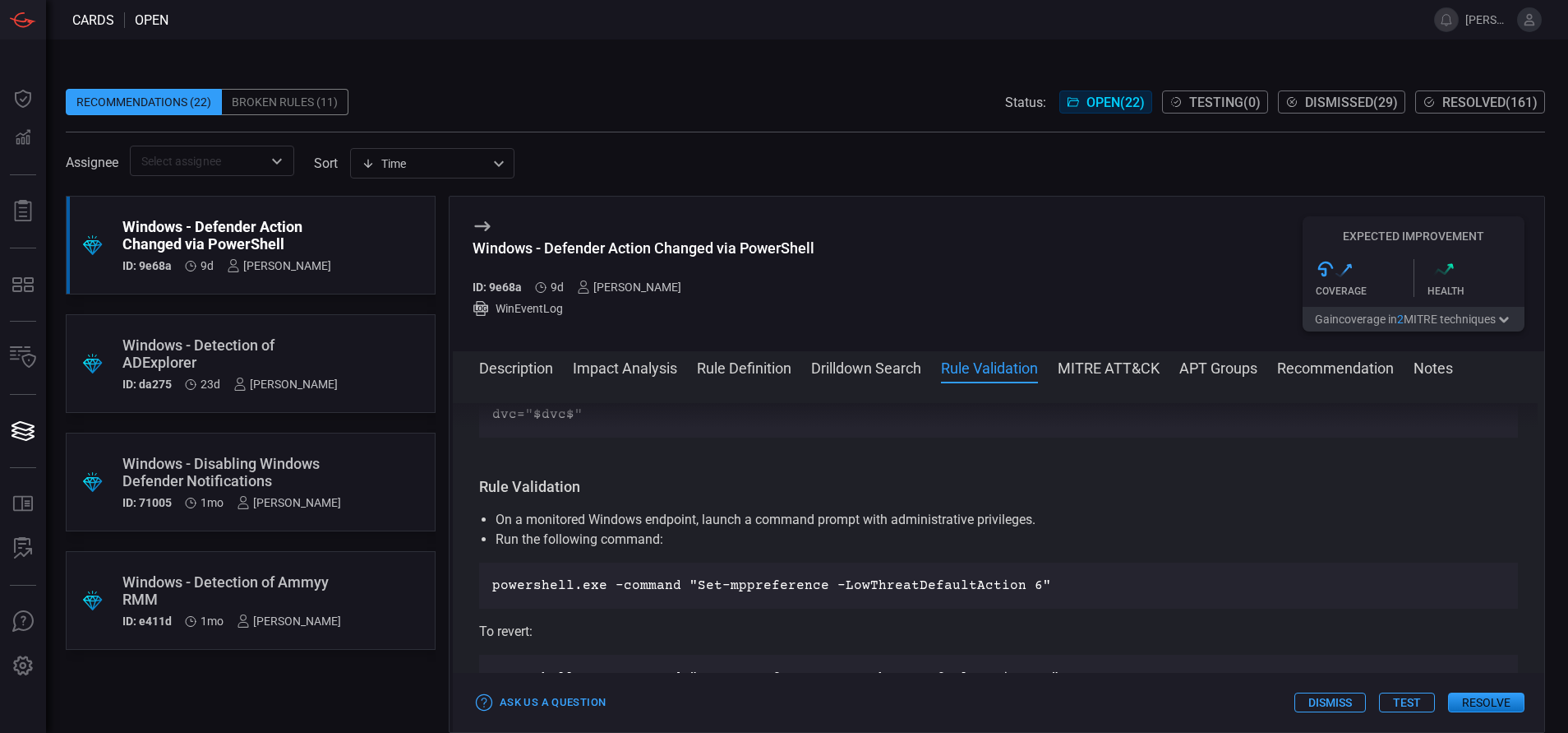
scroll to position [950, 0]
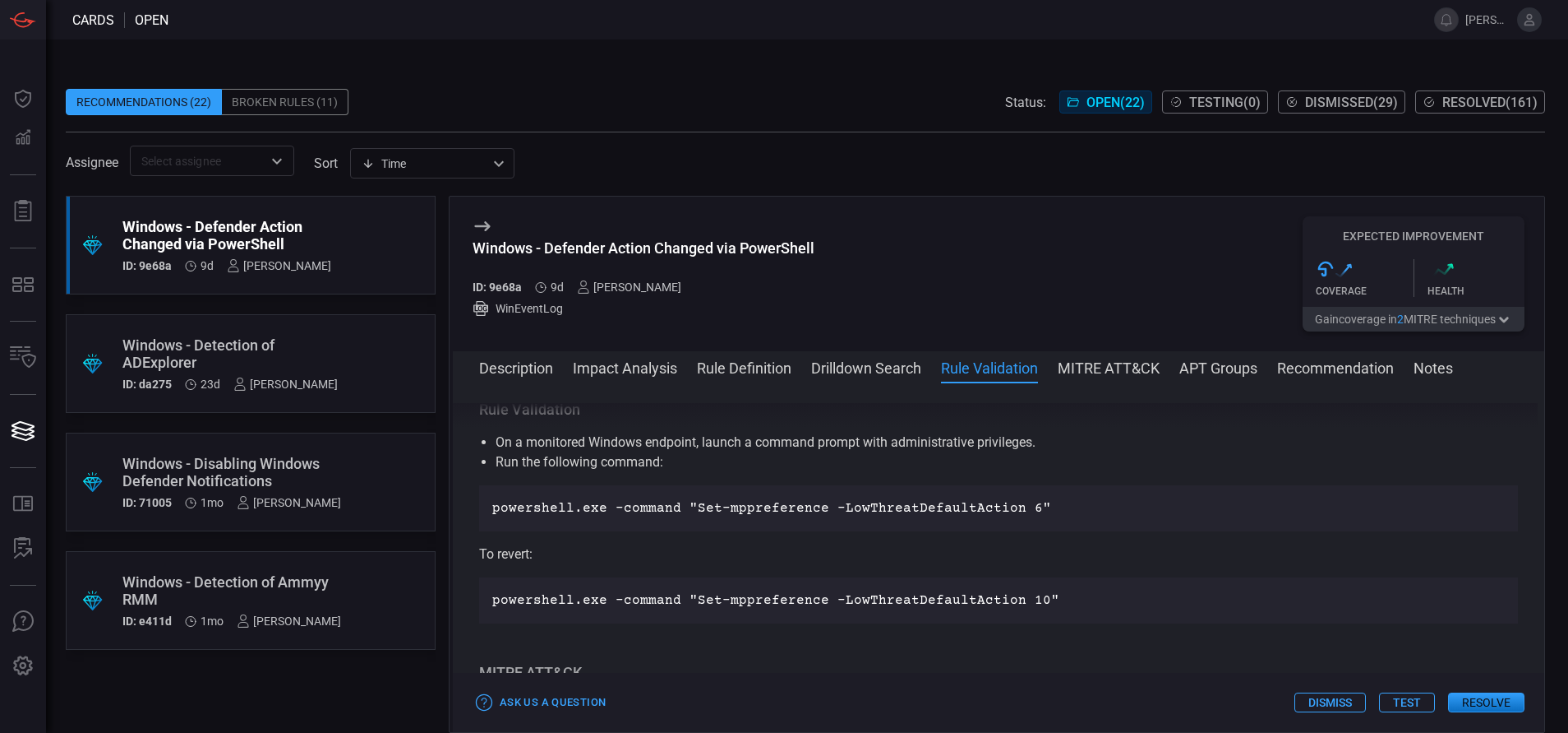
click at [897, 369] on button "Drilldown Search" at bounding box center [866, 366] width 110 height 19
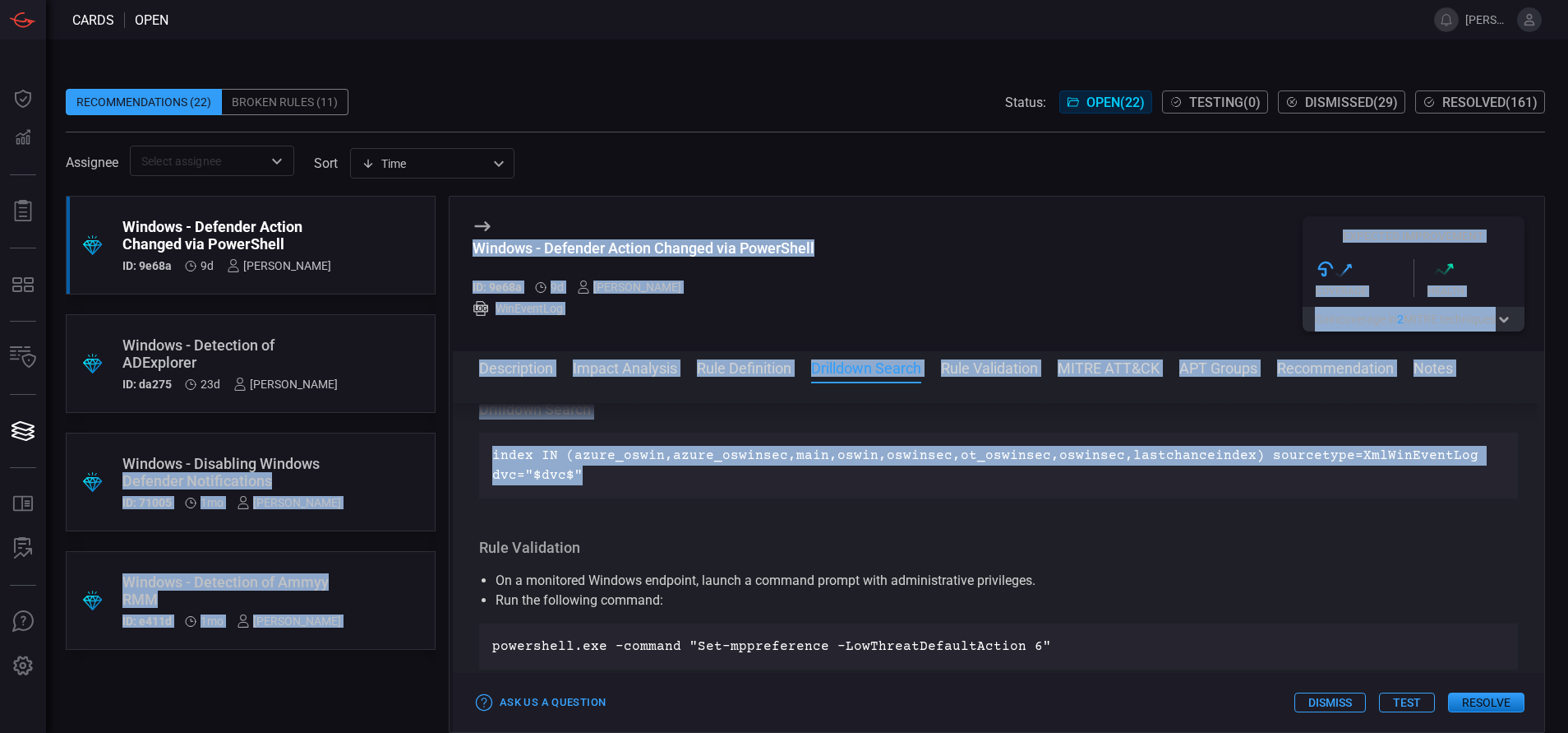
drag, startPoint x: 587, startPoint y: 500, endPoint x: 421, endPoint y: 461, distance: 170.5
click at [421, 461] on div ".suggested_cards_icon{fill:url(#suggested_cards_icon);} Windows - Defender Acti…" at bounding box center [805, 464] width 1479 height 537
click at [583, 485] on p "index IN (azure_oswin,azure_oswinsec,main,oswin,oswinsec,ot_oswinsec,oswinsec,l…" at bounding box center [998, 465] width 1012 height 40
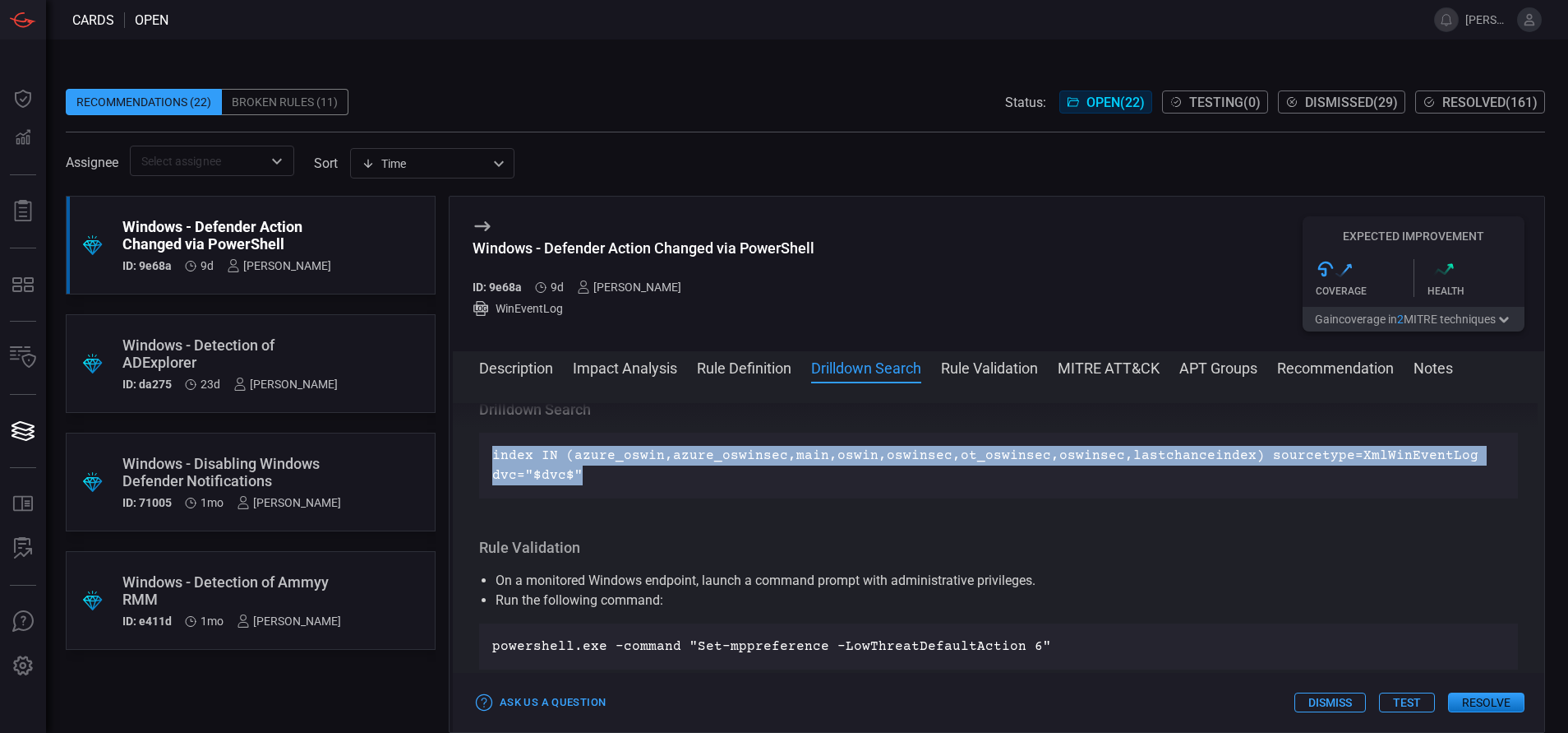
drag, startPoint x: 585, startPoint y: 496, endPoint x: 486, endPoint y: 479, distance: 100.4
click at [486, 479] on div "index IN (azure_oswin,azure_oswinsec,main,oswin,oswinsec,ot_oswinsec,oswinsec,l…" at bounding box center [998, 466] width 1039 height 66
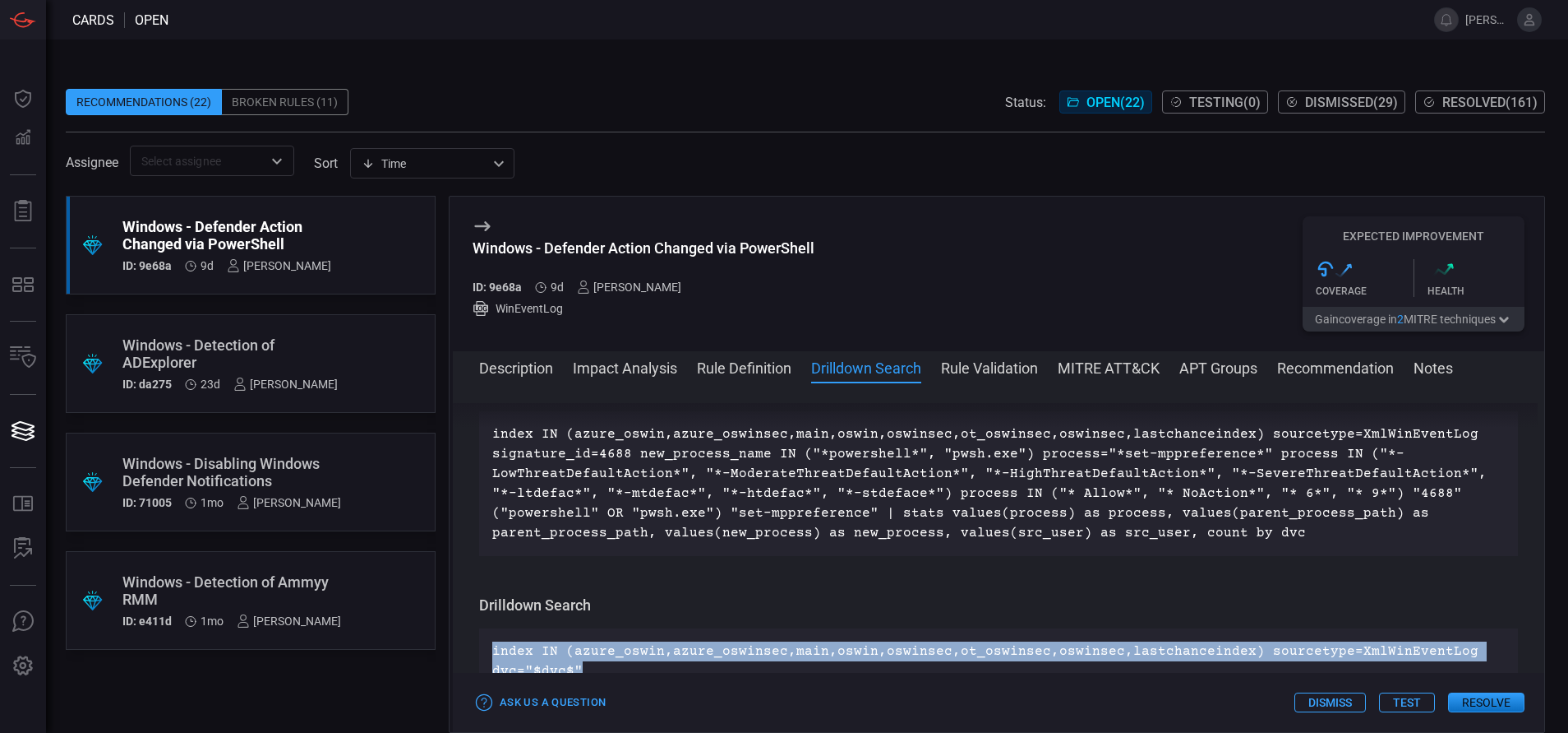
scroll to position [614, 0]
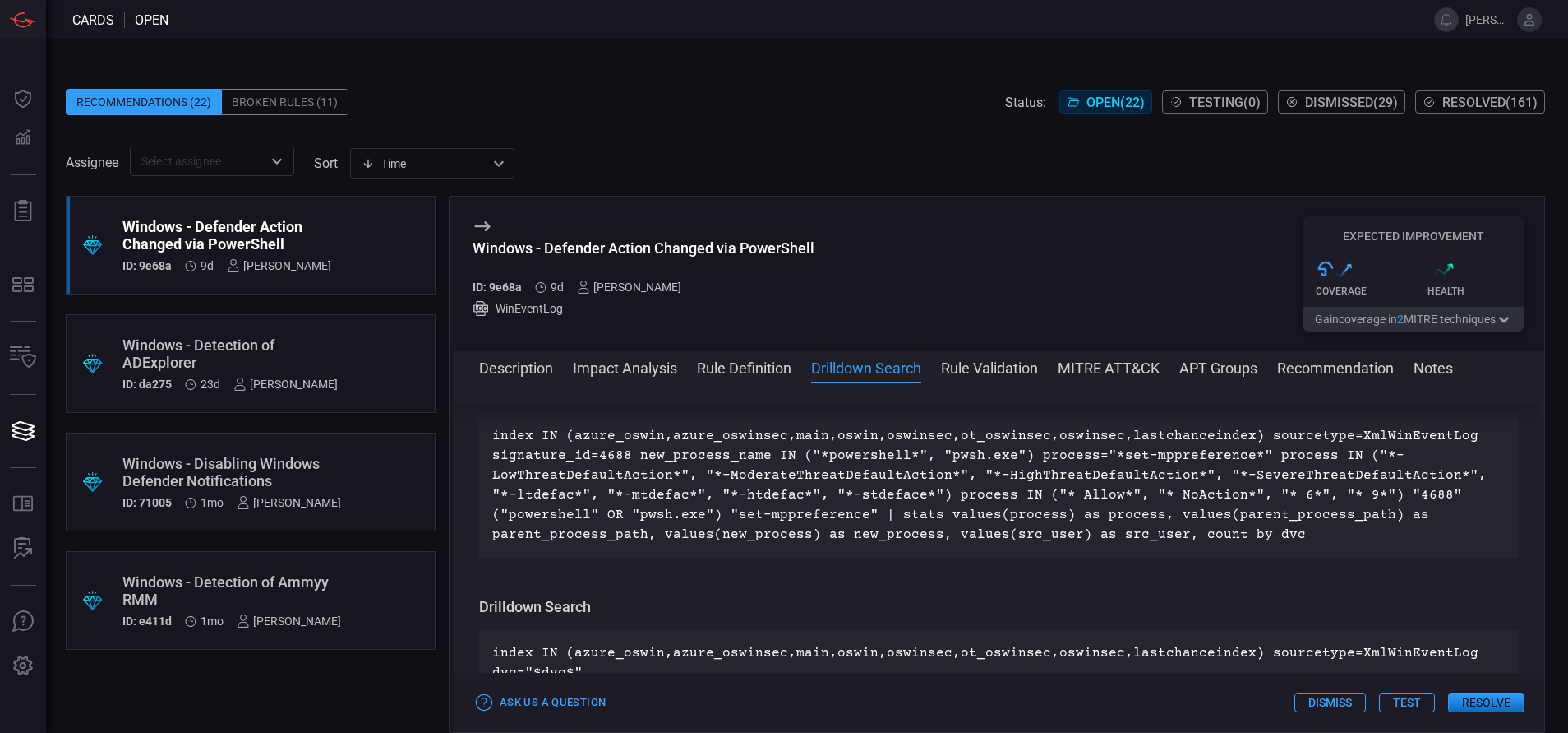
click at [595, 499] on p "index IN (azure_oswin,azure_oswinsec,main,oswin,oswinsec,ot_oswinsec,oswinsec,l…" at bounding box center [998, 485] width 1012 height 118
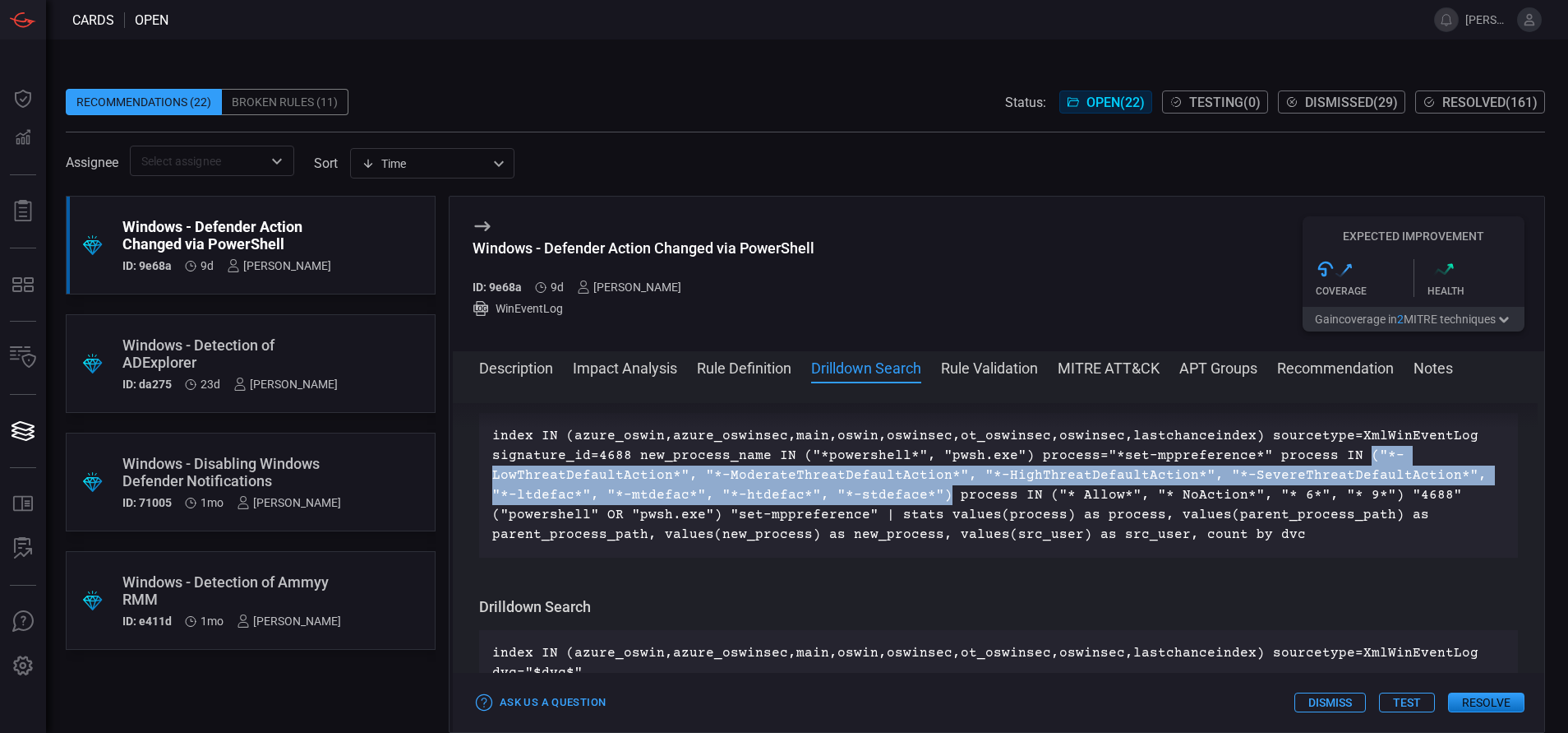
drag, startPoint x: 910, startPoint y: 516, endPoint x: 1334, endPoint y: 477, distance: 425.8
click at [1334, 477] on p "index IN (azure_oswin,azure_oswinsec,main,oswin,oswinsec,ot_oswinsec,oswinsec,l…" at bounding box center [998, 485] width 1012 height 118
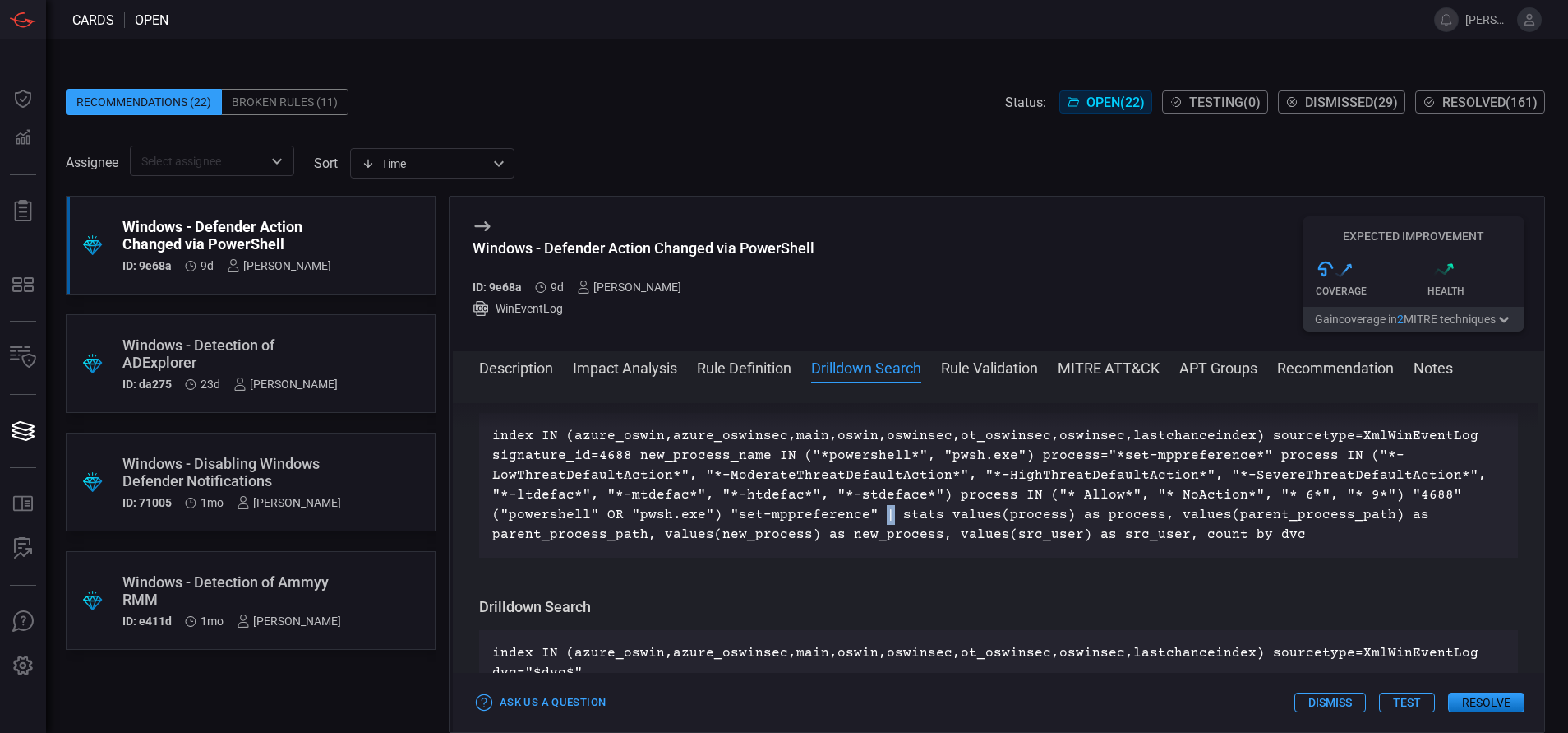
drag, startPoint x: 921, startPoint y: 445, endPoint x: 875, endPoint y: 536, distance: 102.0
click at [875, 536] on p "index IN (azure_oswin,azure_oswinsec,main,oswin,oswinsec,ot_oswinsec,oswinsec,l…" at bounding box center [998, 485] width 1012 height 118
drag, startPoint x: 875, startPoint y: 536, endPoint x: 766, endPoint y: 526, distance: 109.5
click at [766, 526] on p "index IN (azure_oswin,azure_oswinsec,main,oswin,oswinsec,ot_oswinsec,oswinsec,l…" at bounding box center [998, 485] width 1012 height 118
click at [1083, 373] on button "MITRE ATT&CK" at bounding box center [1109, 366] width 102 height 19
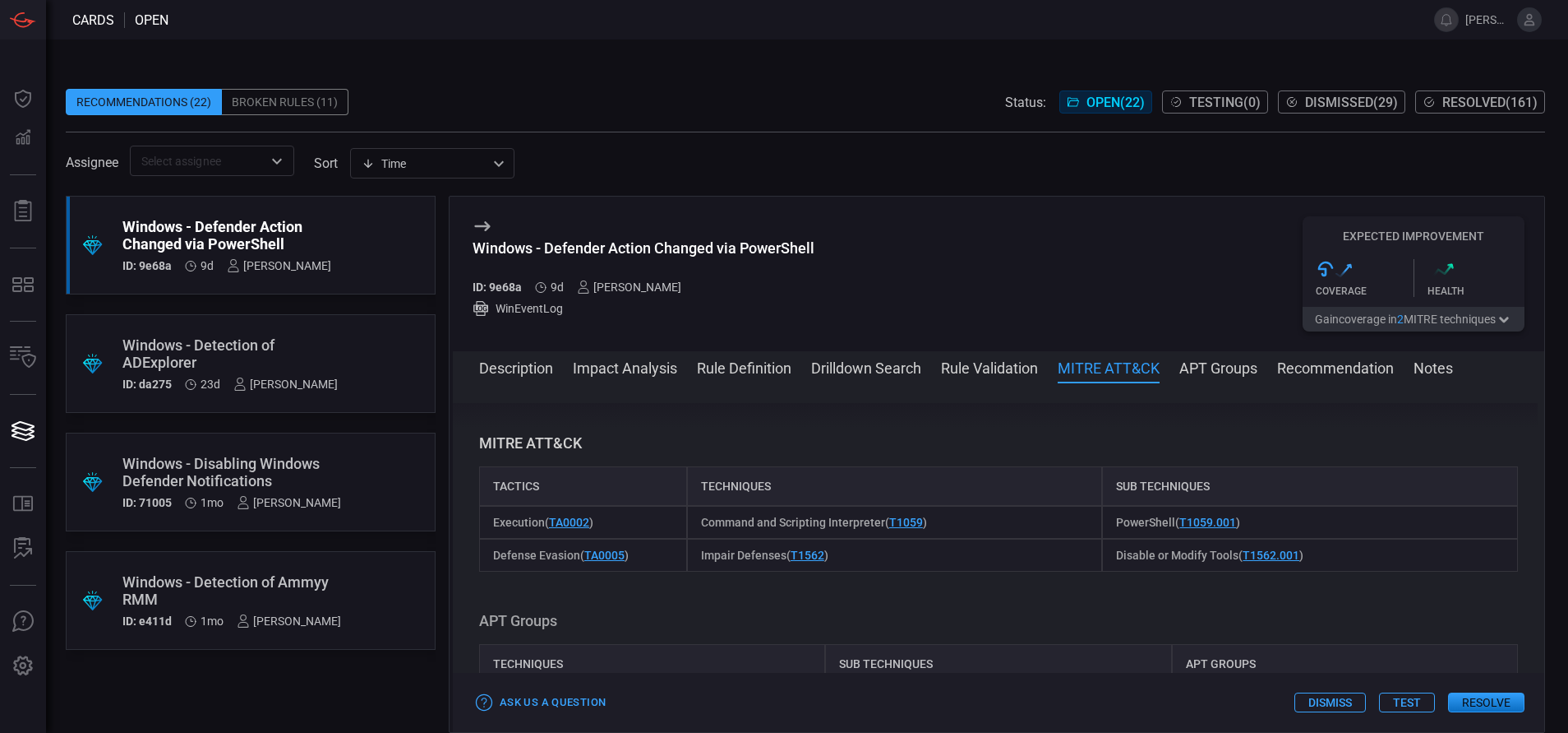
scroll to position [1213, 0]
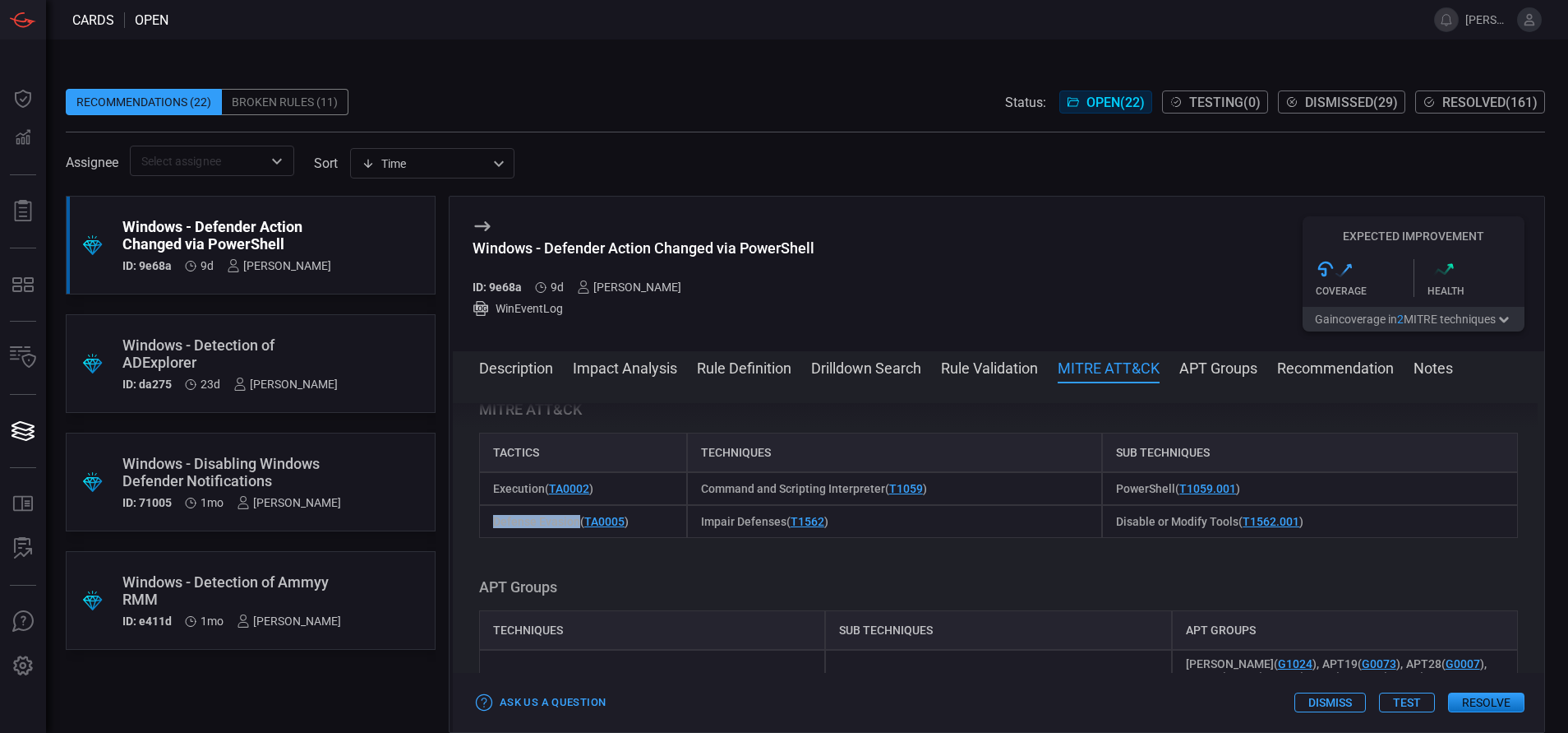
drag, startPoint x: 491, startPoint y: 540, endPoint x: 577, endPoint y: 553, distance: 87.0
click at [577, 538] on div "Defense Evasion ( TA0005 )" at bounding box center [583, 521] width 208 height 33
